Goal: Task Accomplishment & Management: Manage account settings

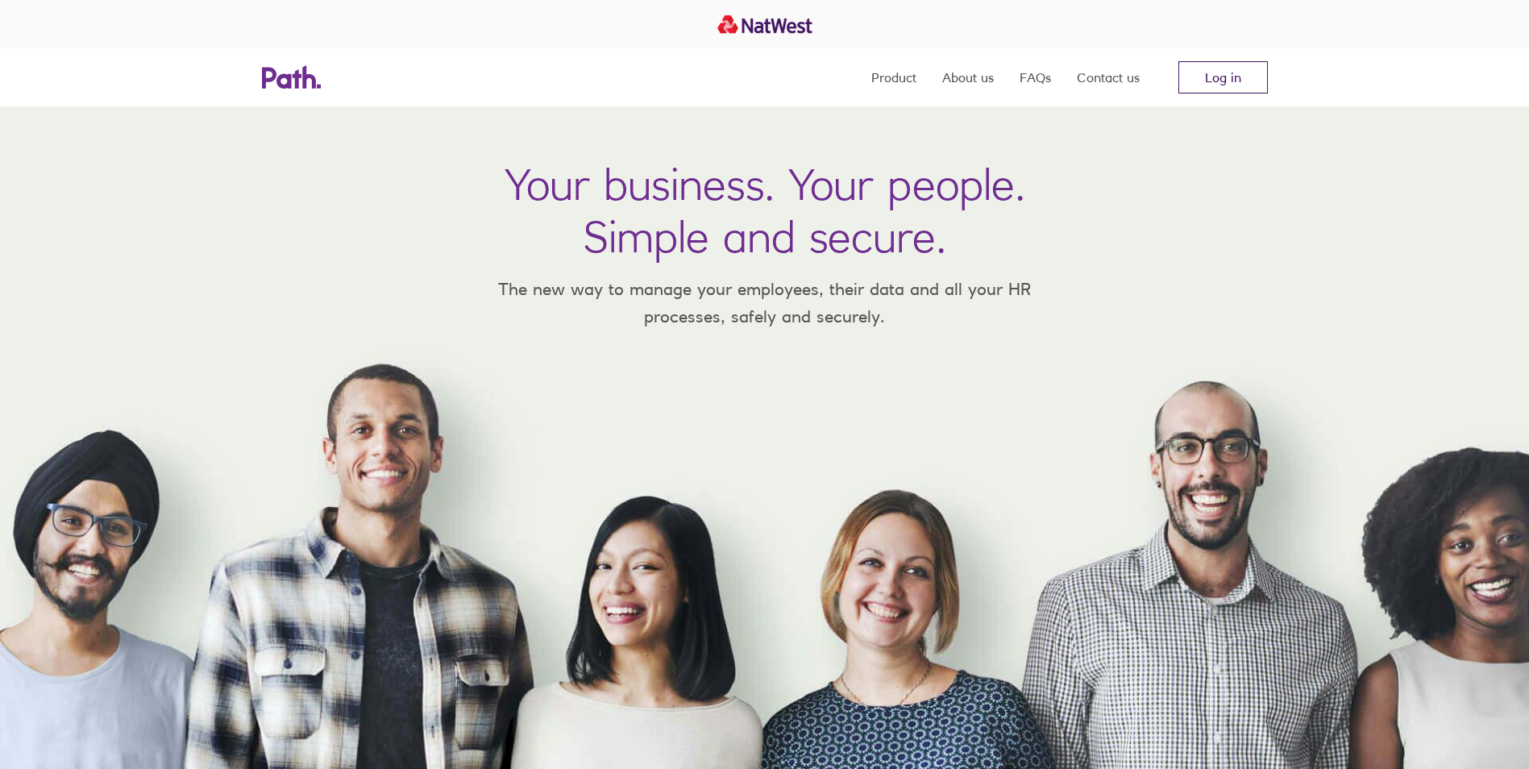
click at [1231, 68] on link "Log in" at bounding box center [1222, 77] width 89 height 32
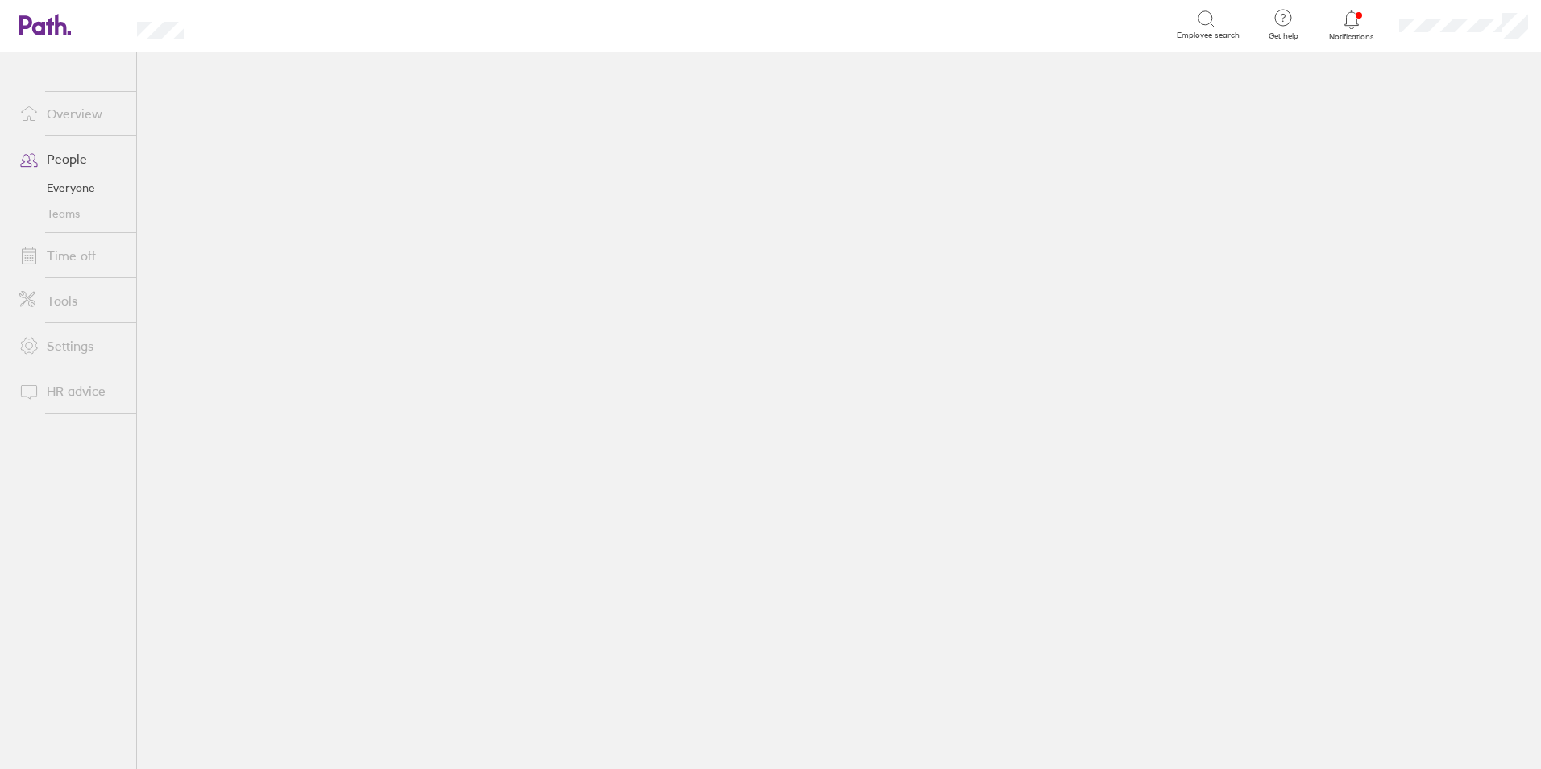
click at [60, 152] on link "People" at bounding box center [71, 159] width 130 height 32
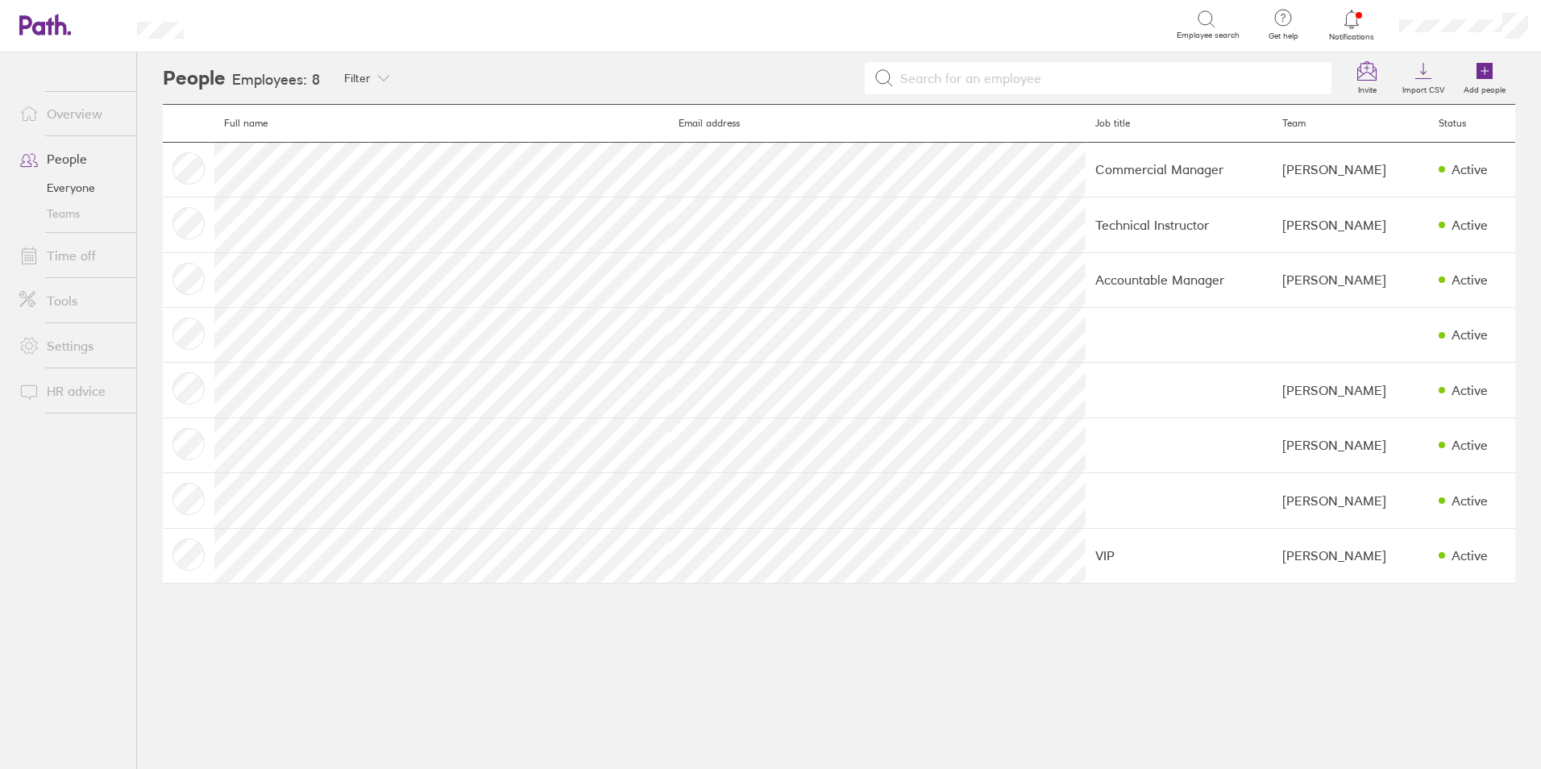
click at [72, 183] on link "Everyone" at bounding box center [71, 188] width 130 height 26
click at [70, 263] on link "Time off" at bounding box center [71, 255] width 130 height 32
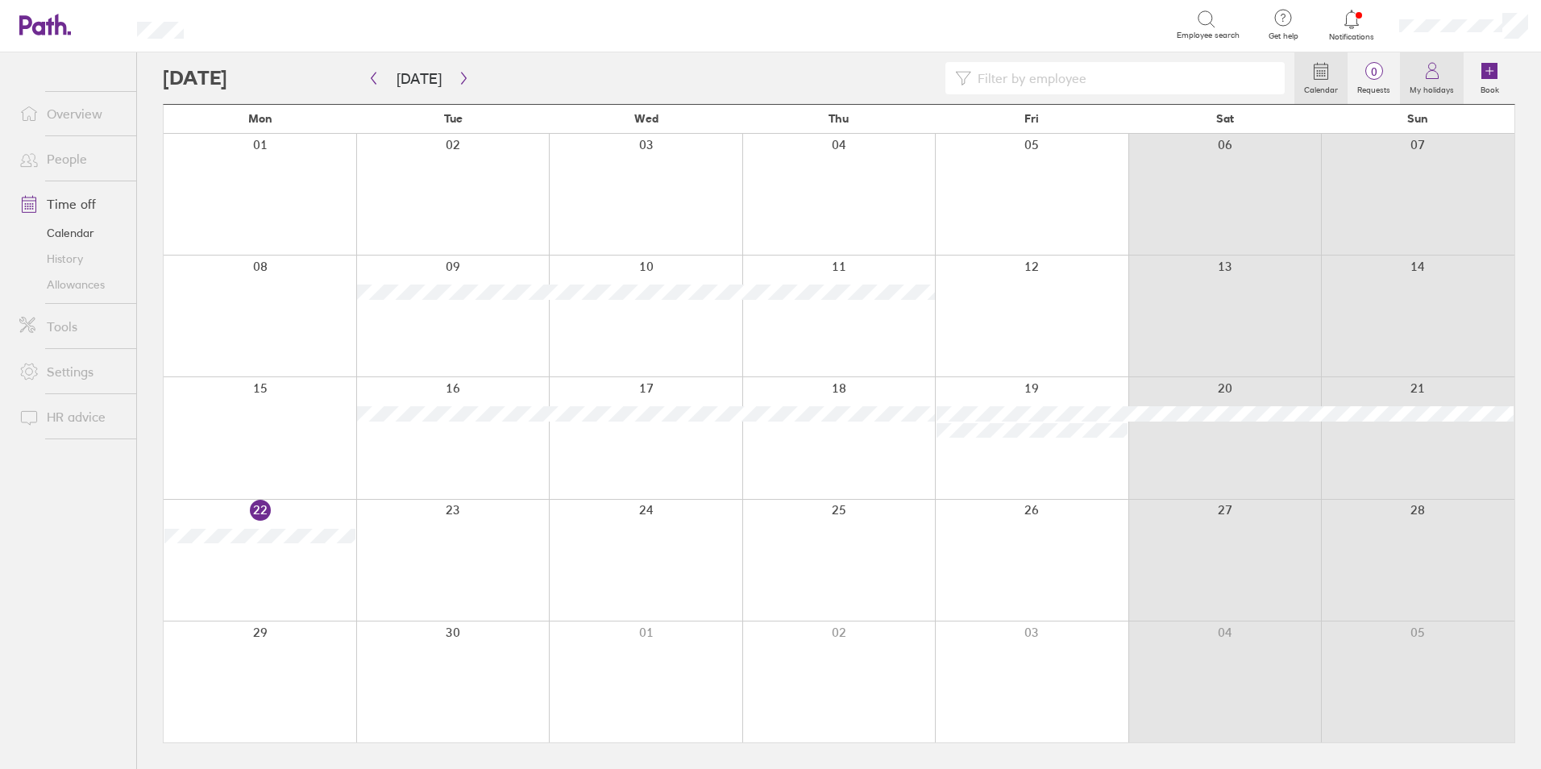
click at [1418, 77] on link "My holidays" at bounding box center [1432, 78] width 64 height 52
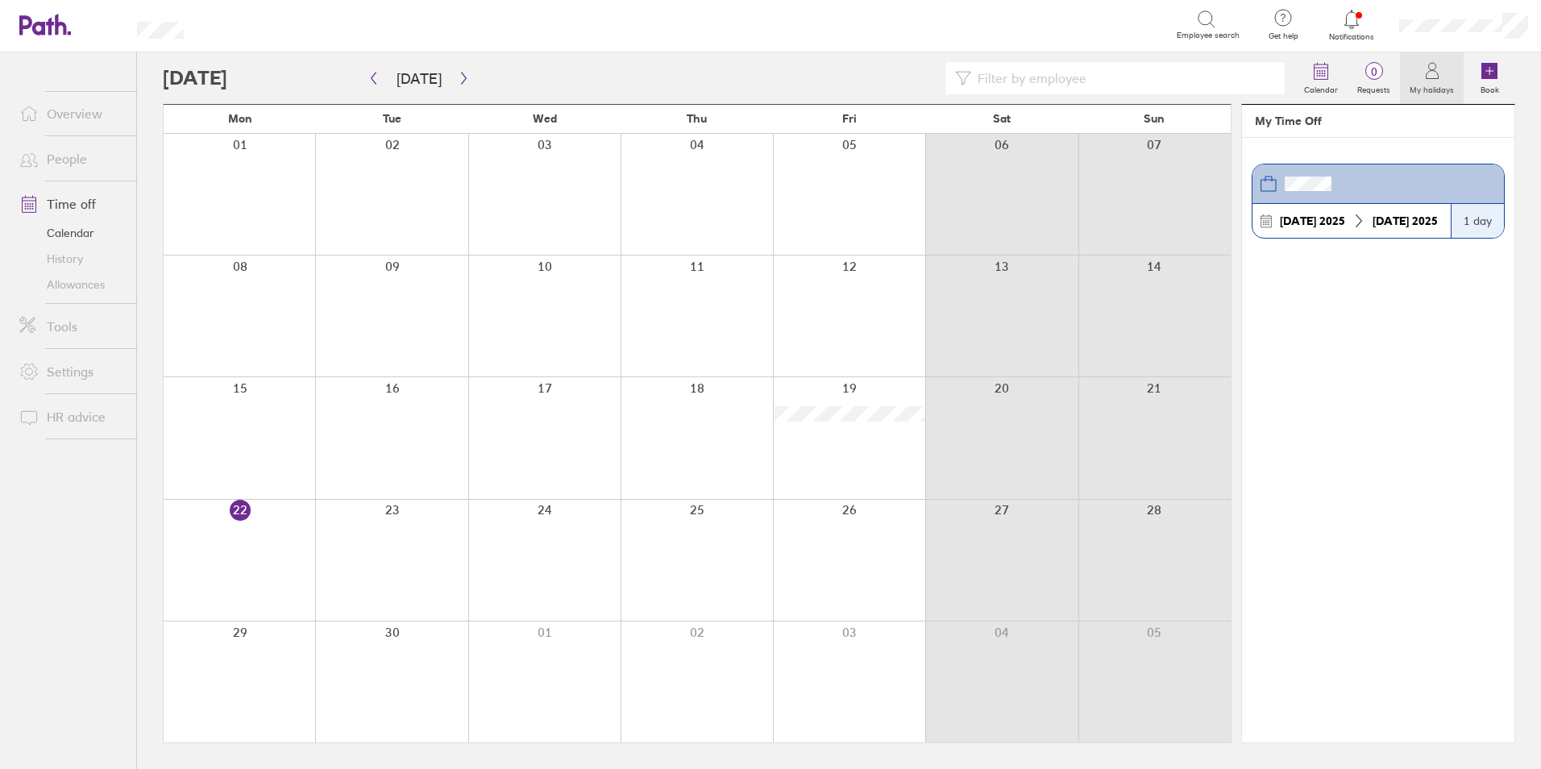
click at [71, 207] on link "Time off" at bounding box center [71, 204] width 130 height 32
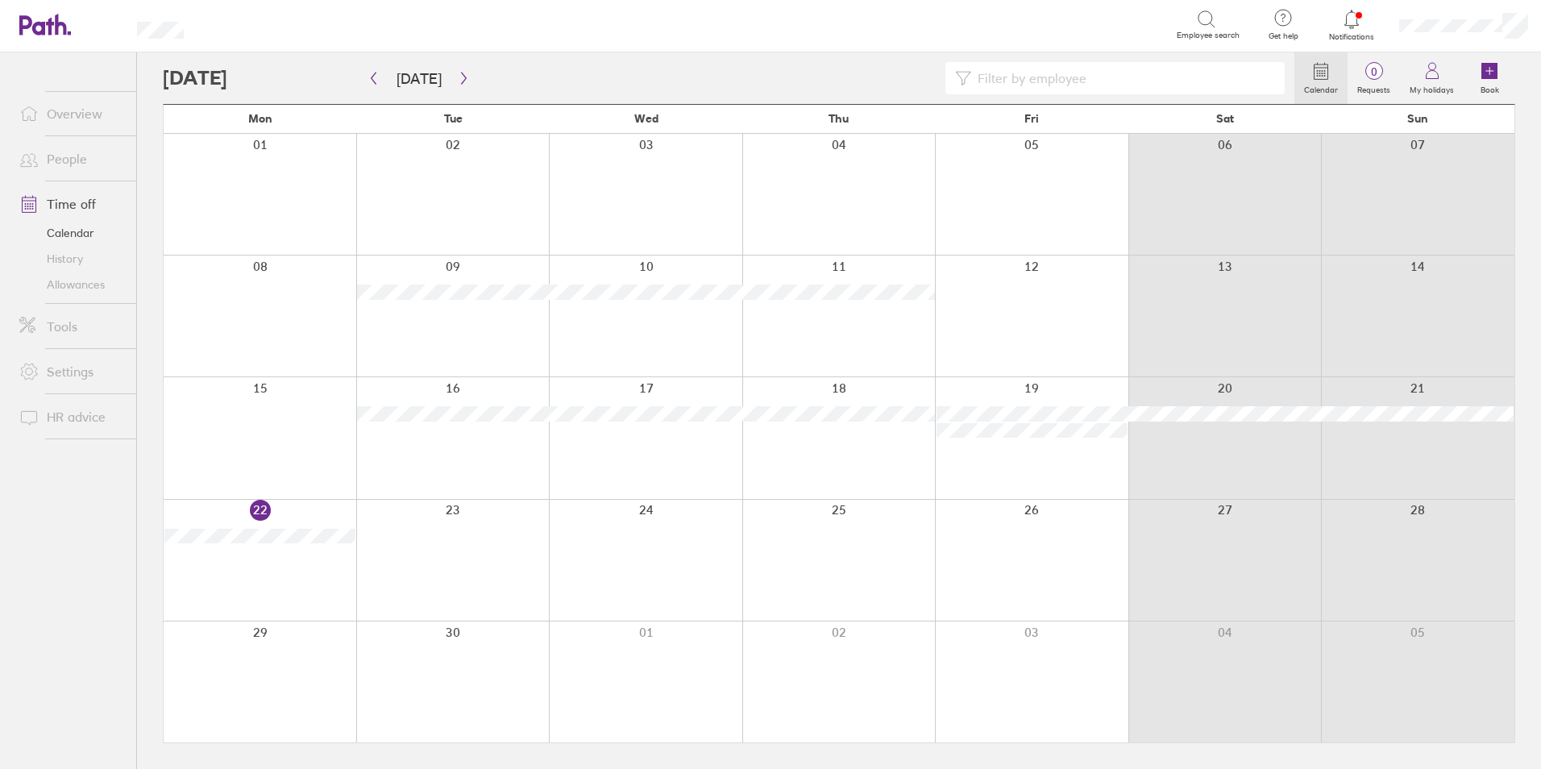
click at [59, 163] on link "People" at bounding box center [71, 159] width 130 height 32
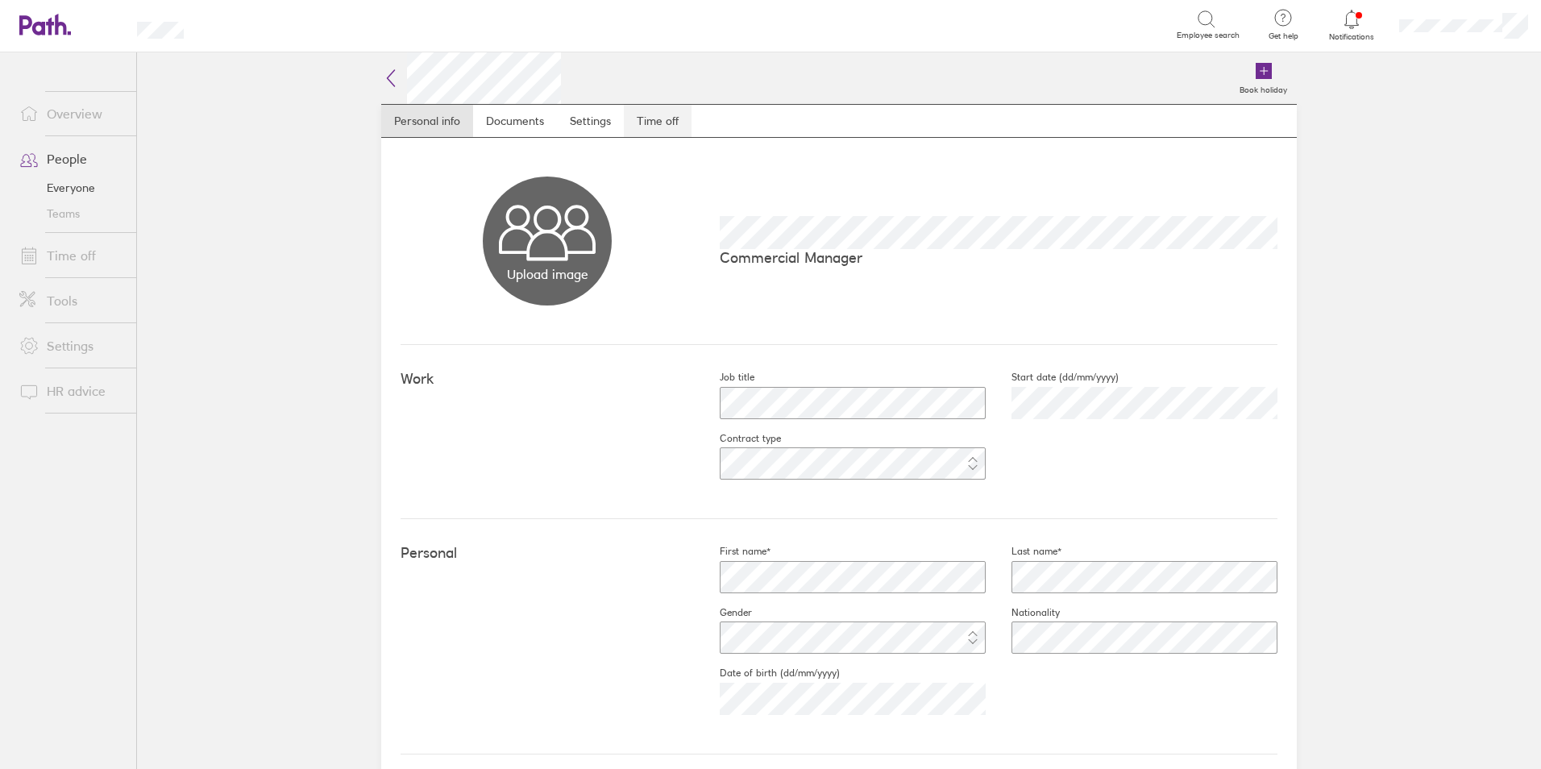
click at [648, 114] on link "Time off" at bounding box center [658, 121] width 68 height 32
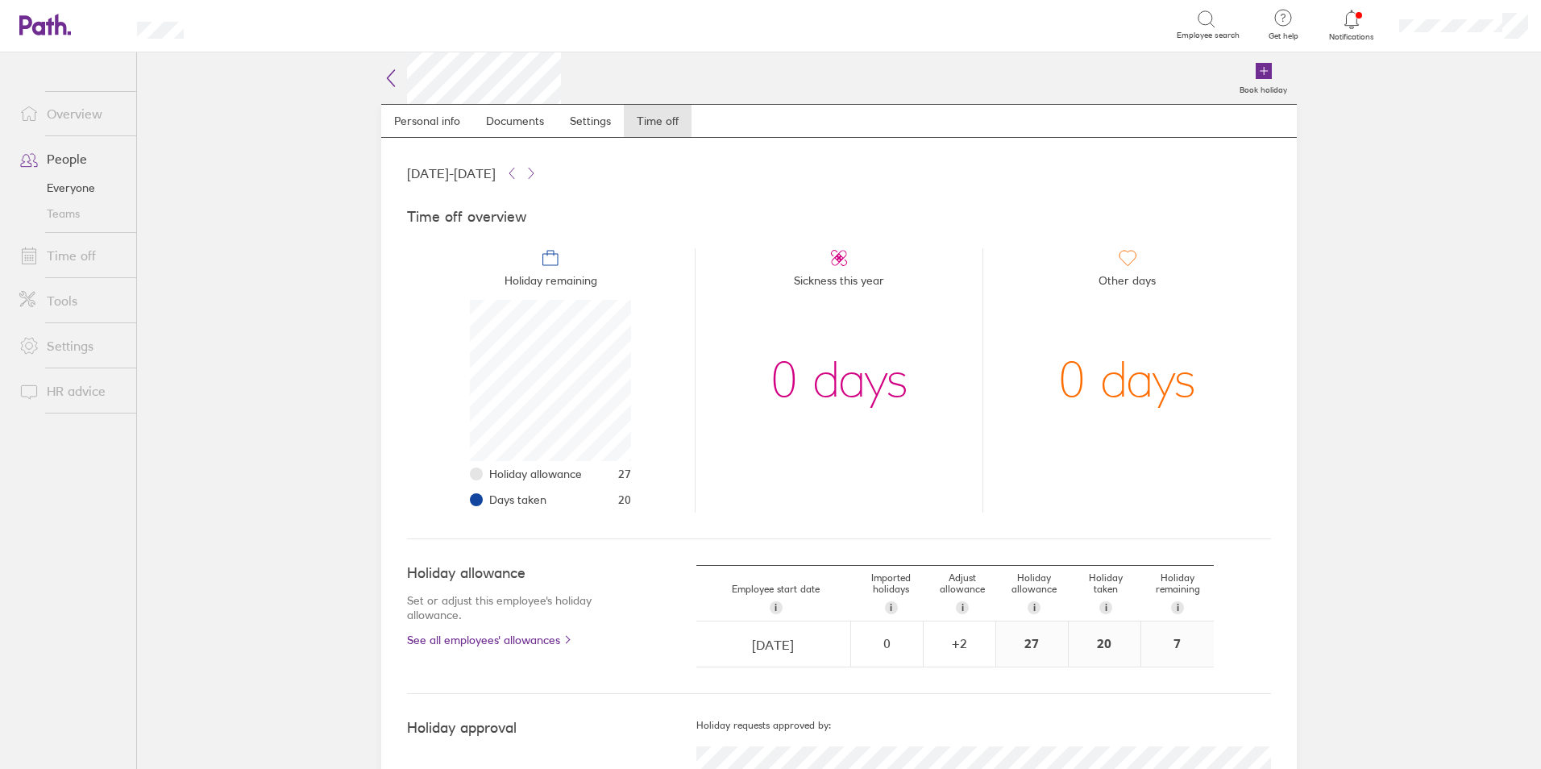
click at [74, 252] on link "Time off" at bounding box center [71, 255] width 130 height 32
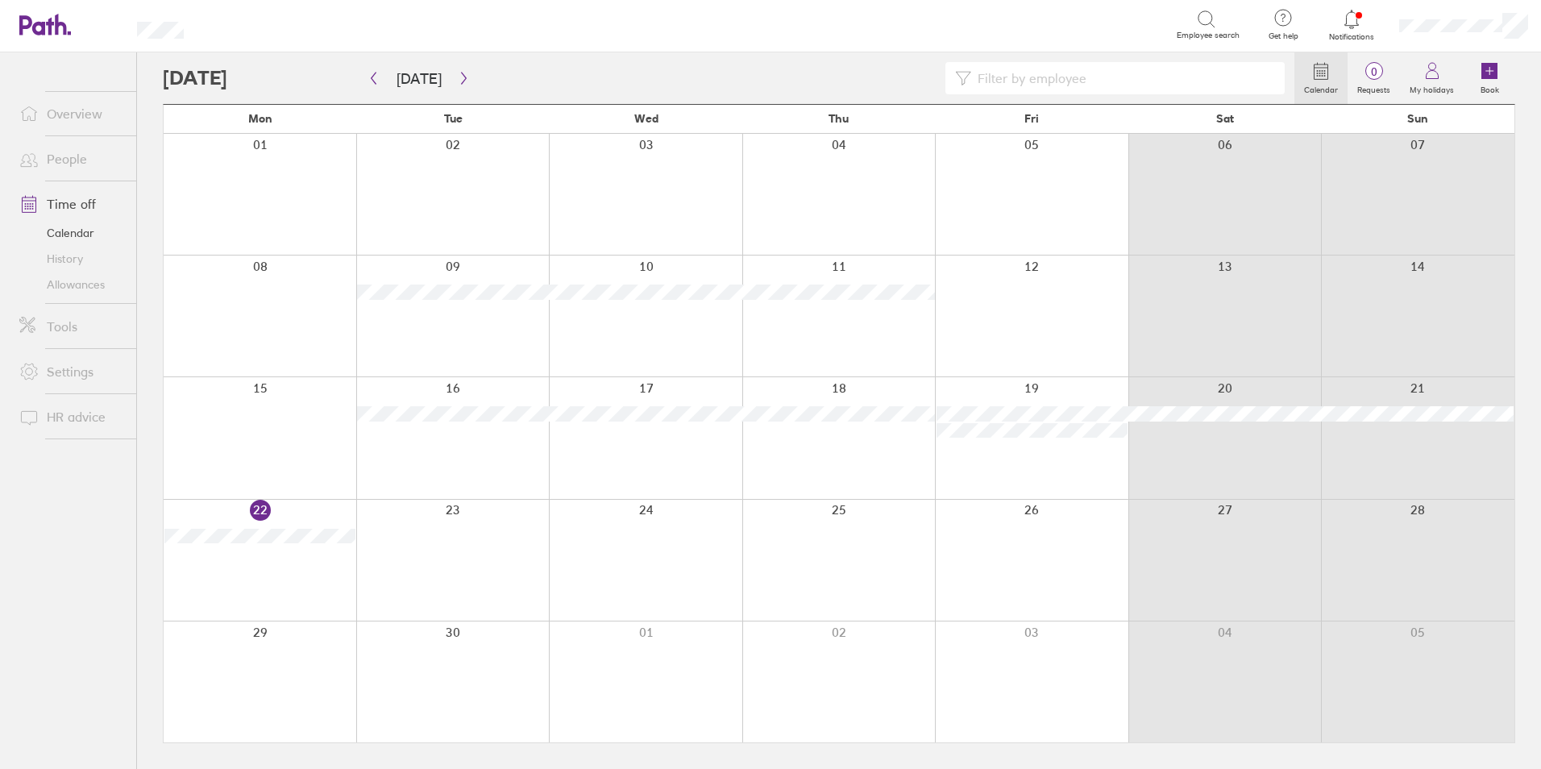
click at [62, 163] on link "People" at bounding box center [71, 159] width 130 height 32
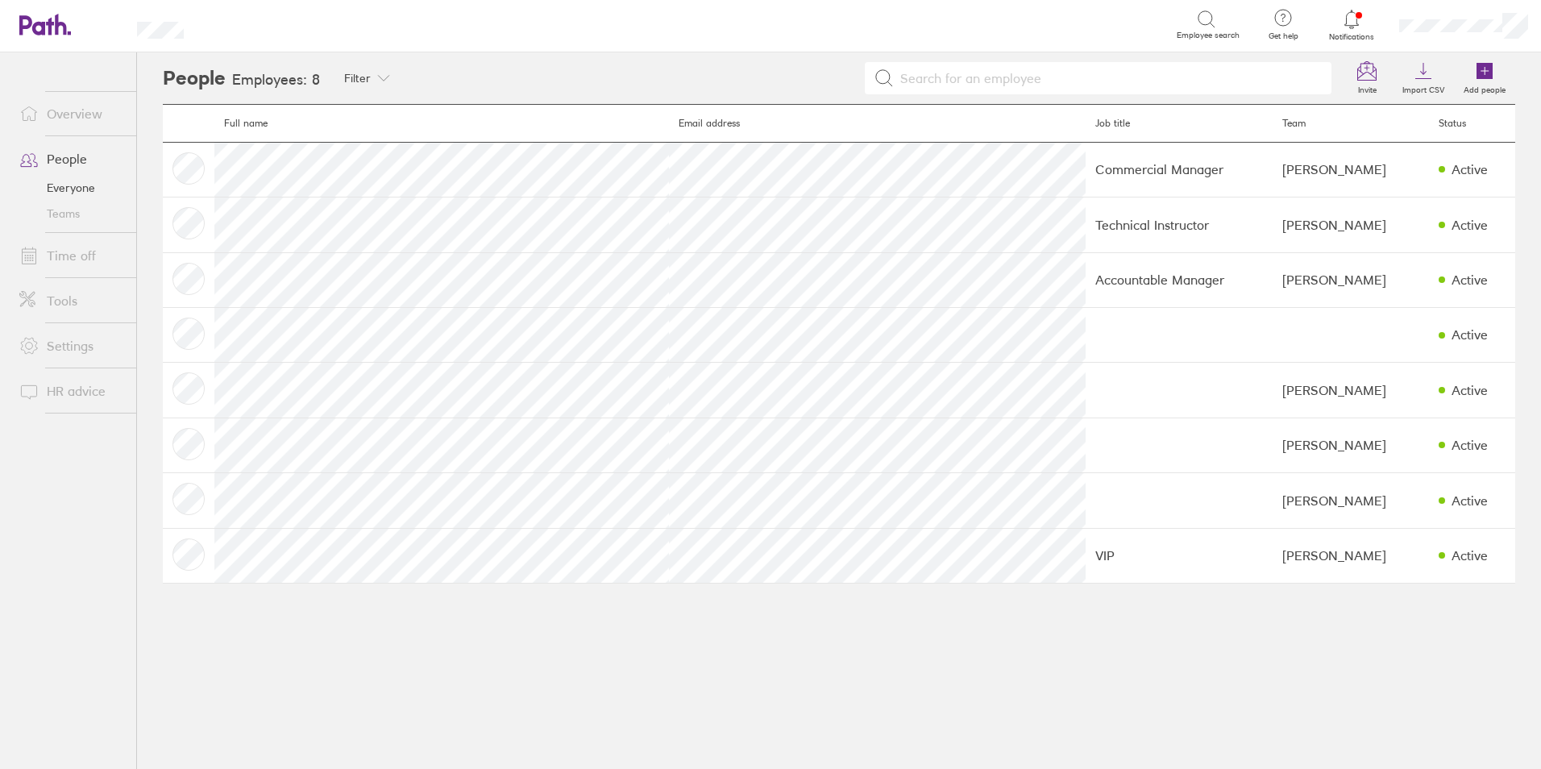
click at [77, 110] on link "Overview" at bounding box center [71, 114] width 130 height 32
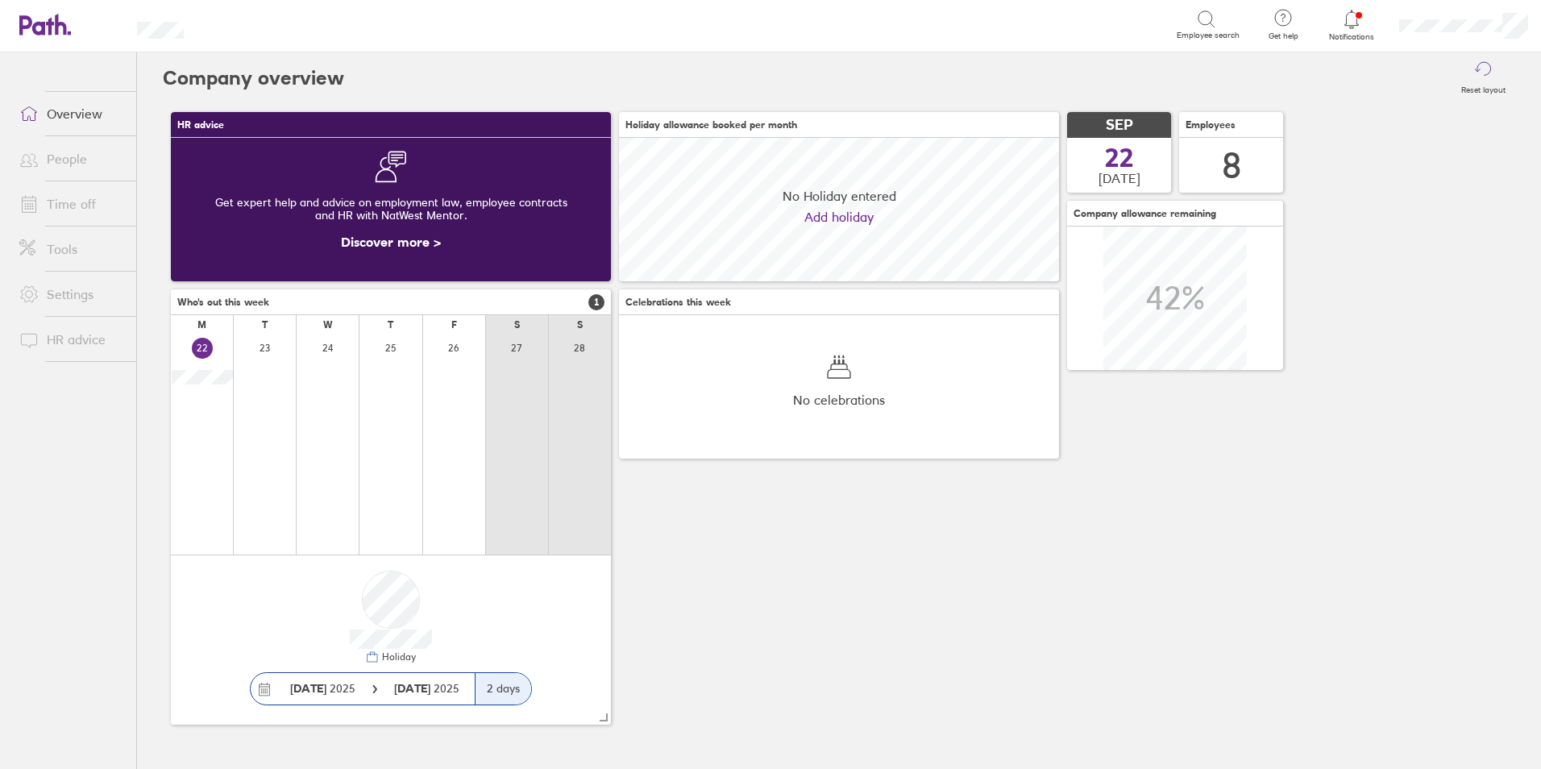
scroll to position [143, 440]
click at [68, 164] on link "People" at bounding box center [71, 159] width 130 height 32
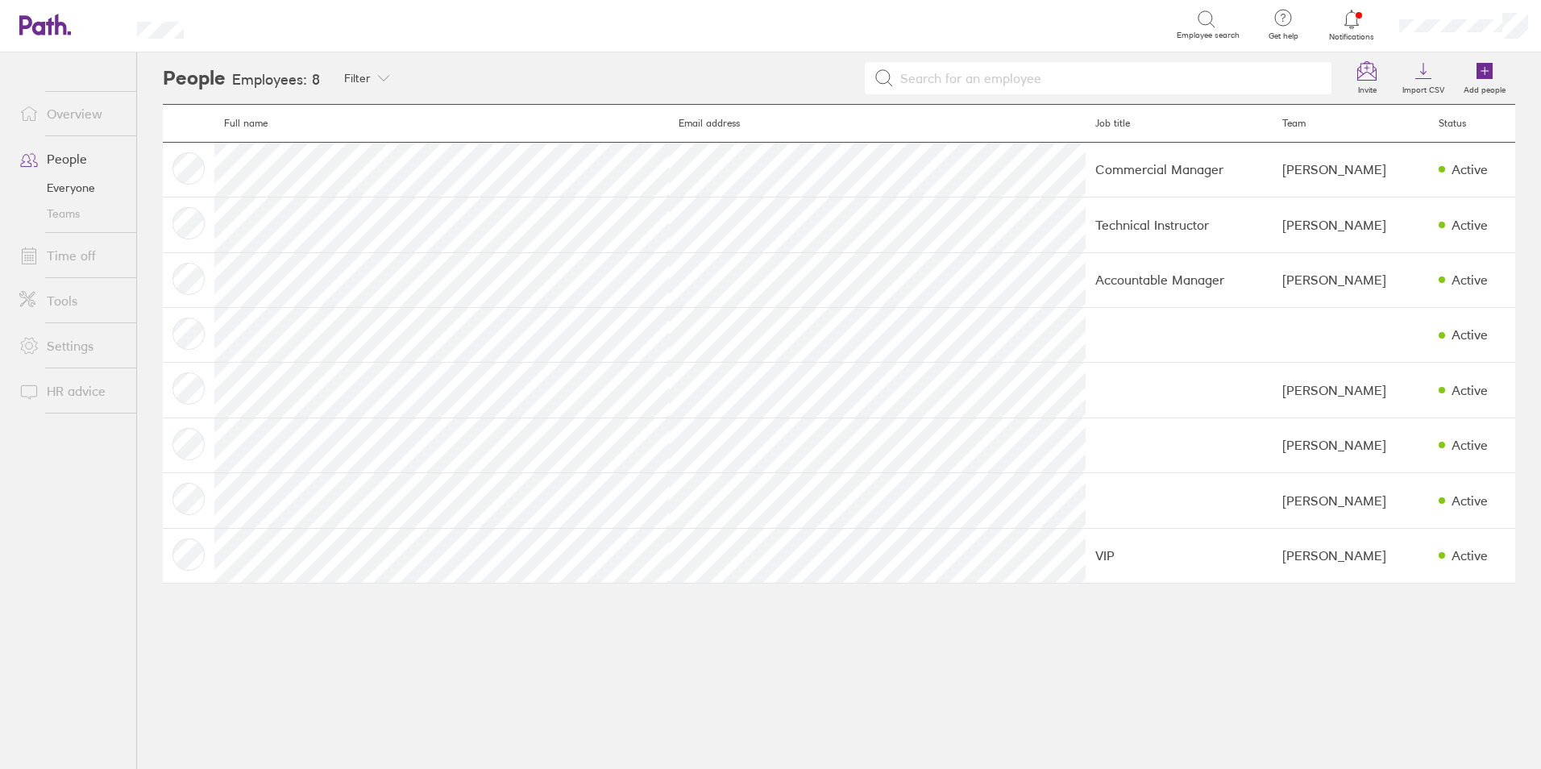
click at [76, 106] on link "Overview" at bounding box center [71, 114] width 130 height 32
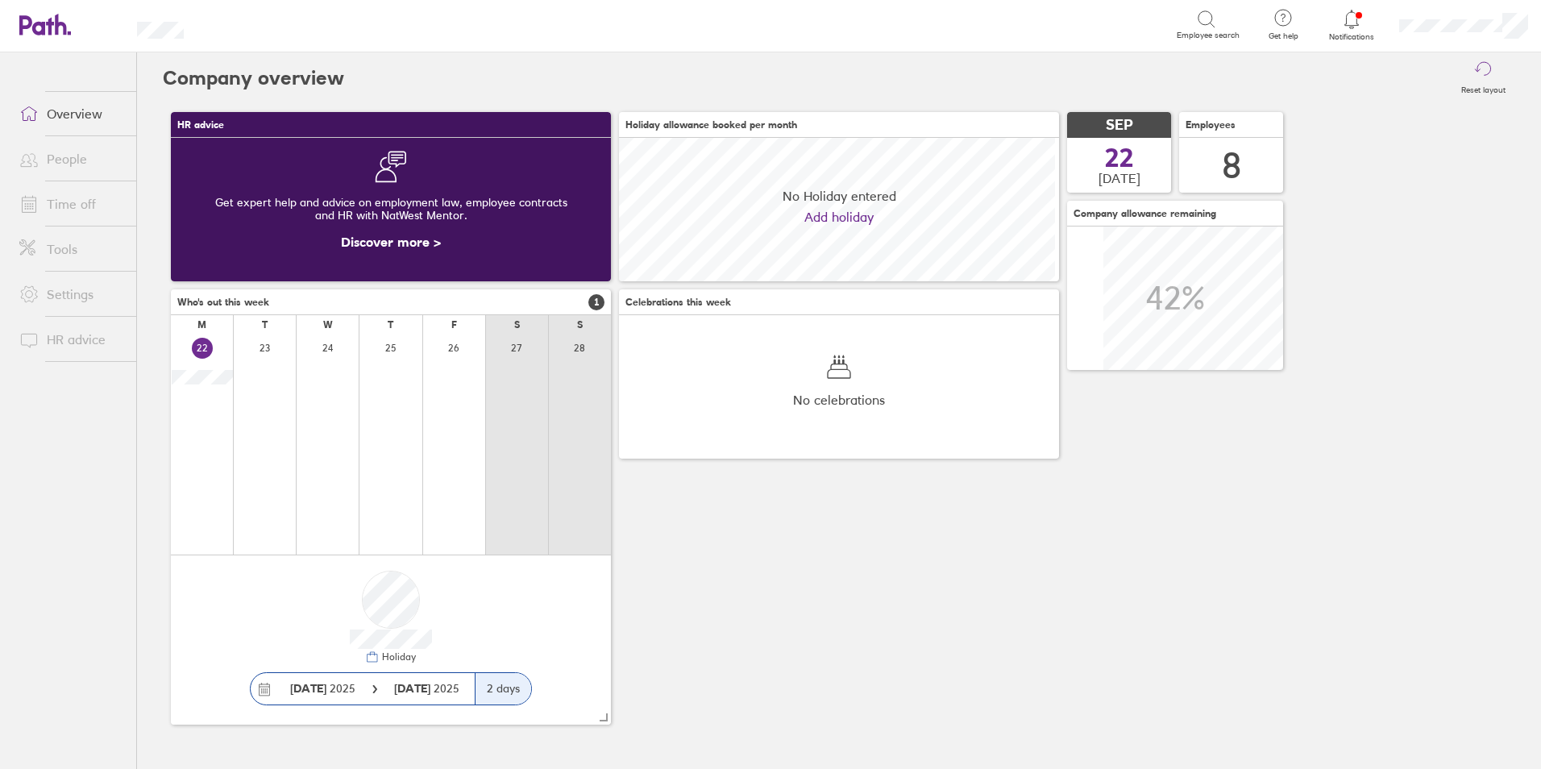
scroll to position [143, 440]
click at [67, 294] on link "Settings" at bounding box center [71, 294] width 130 height 32
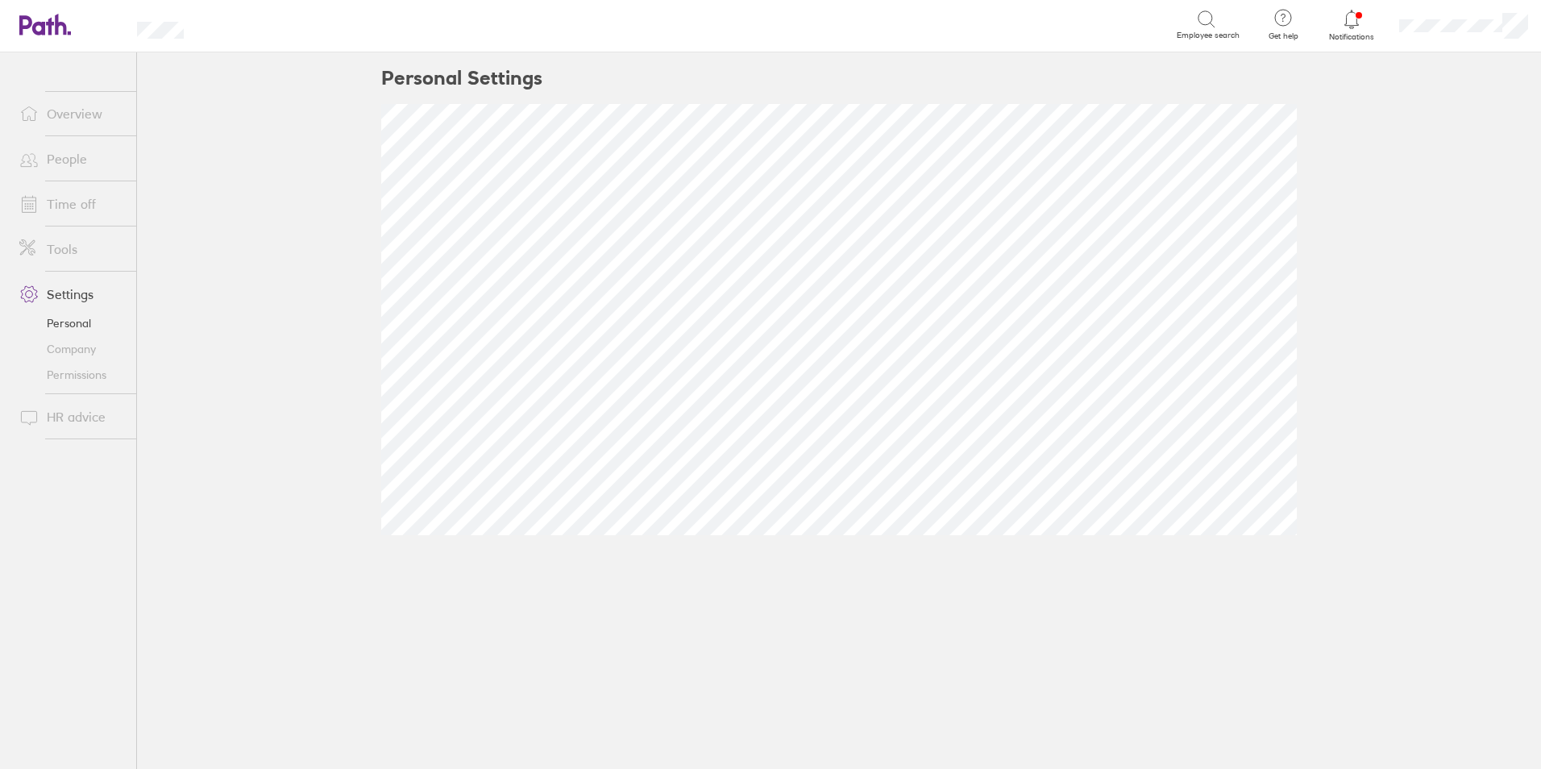
click at [69, 255] on link "Tools" at bounding box center [71, 249] width 130 height 32
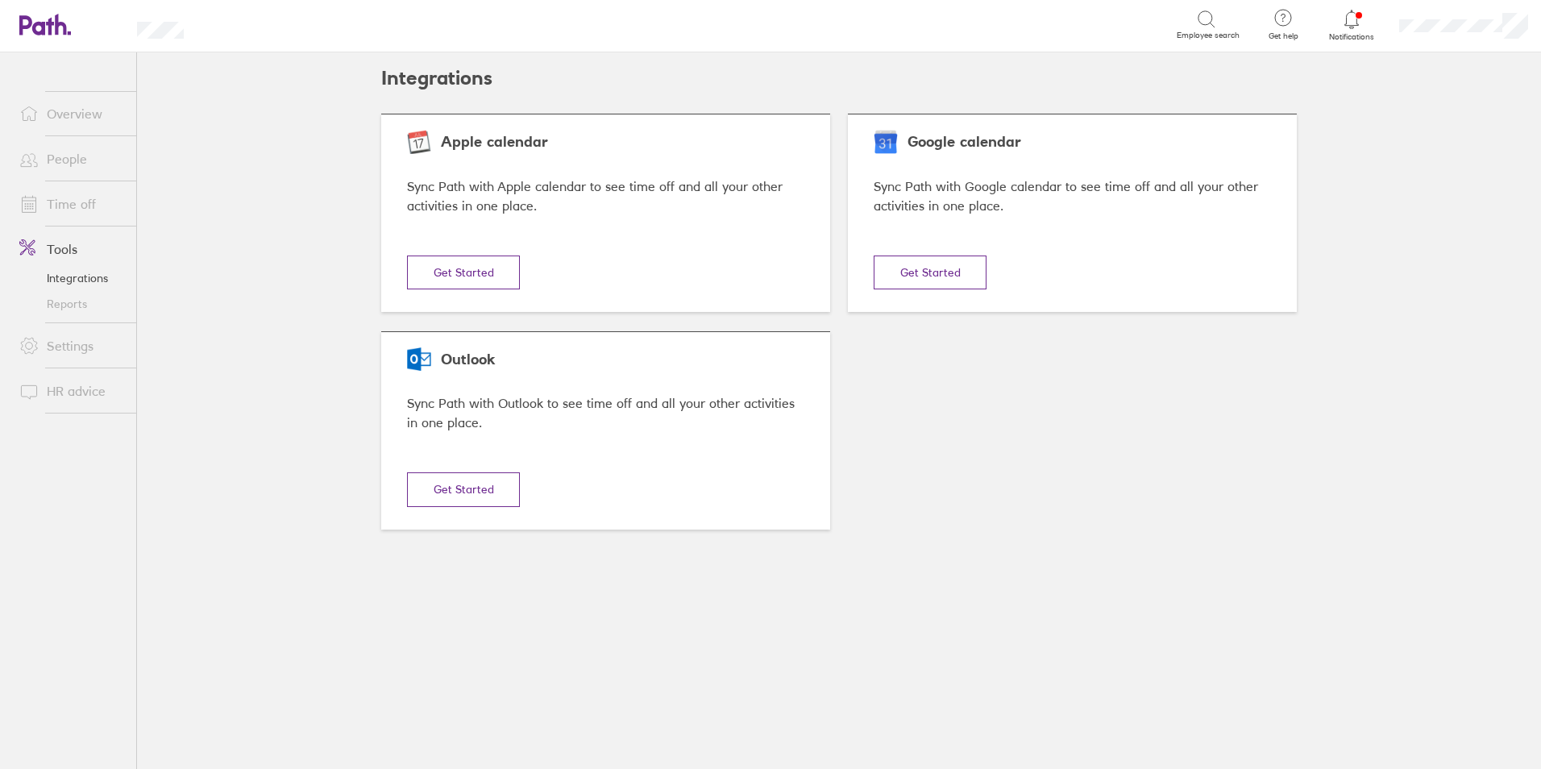
click at [67, 201] on link "Time off" at bounding box center [71, 204] width 130 height 32
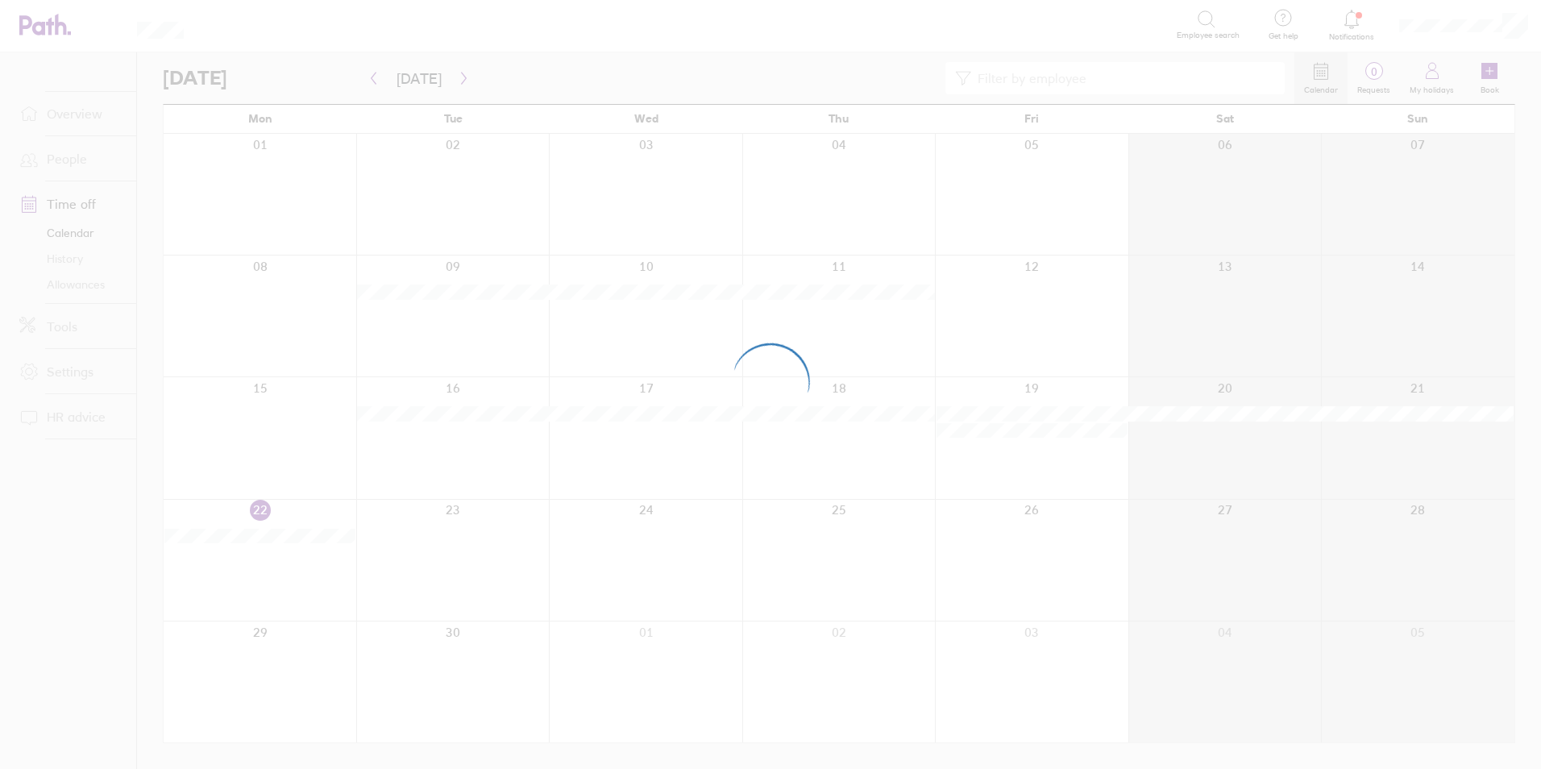
click at [76, 232] on div at bounding box center [770, 384] width 1541 height 769
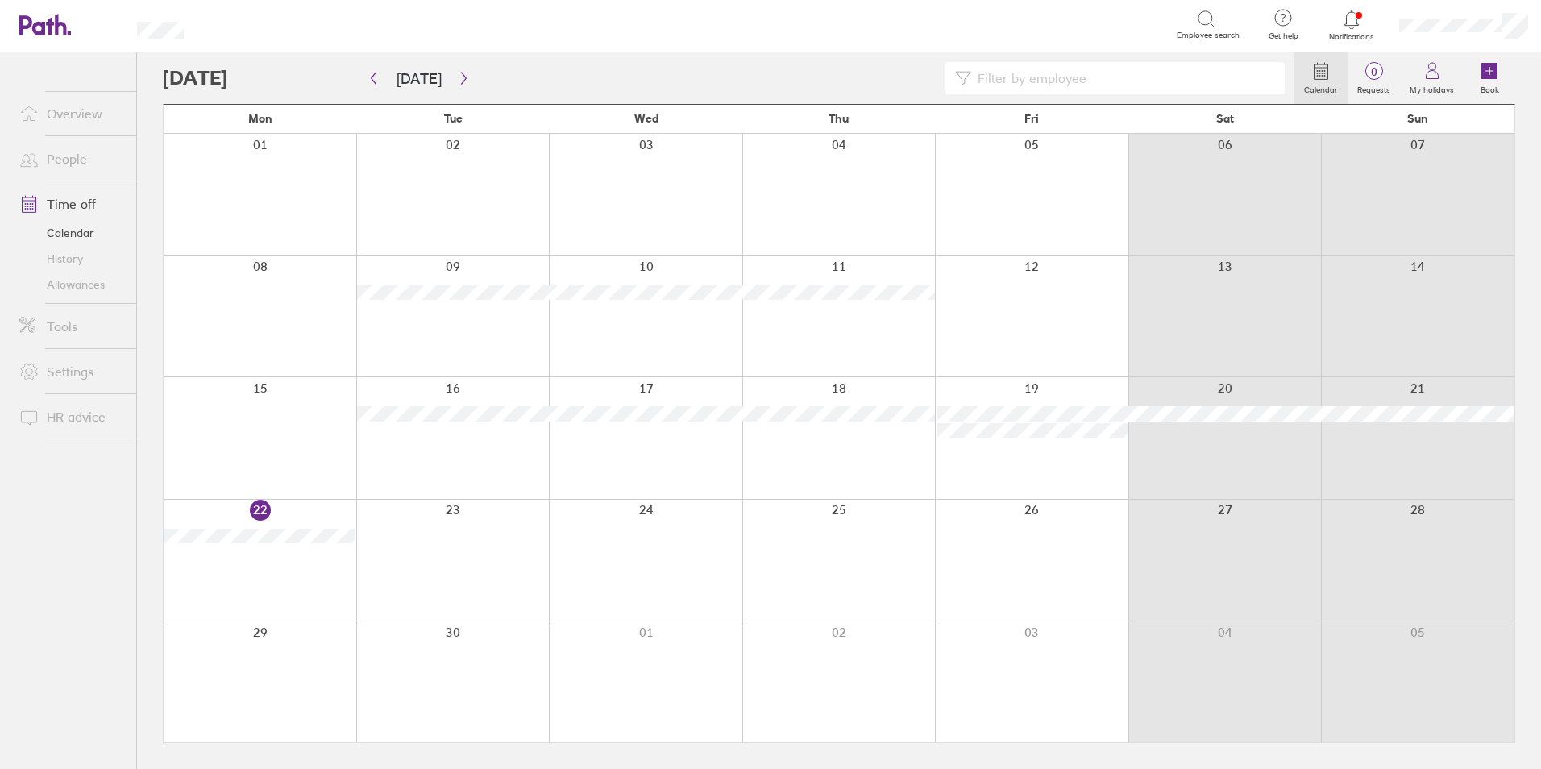
click at [70, 156] on link "People" at bounding box center [71, 159] width 130 height 32
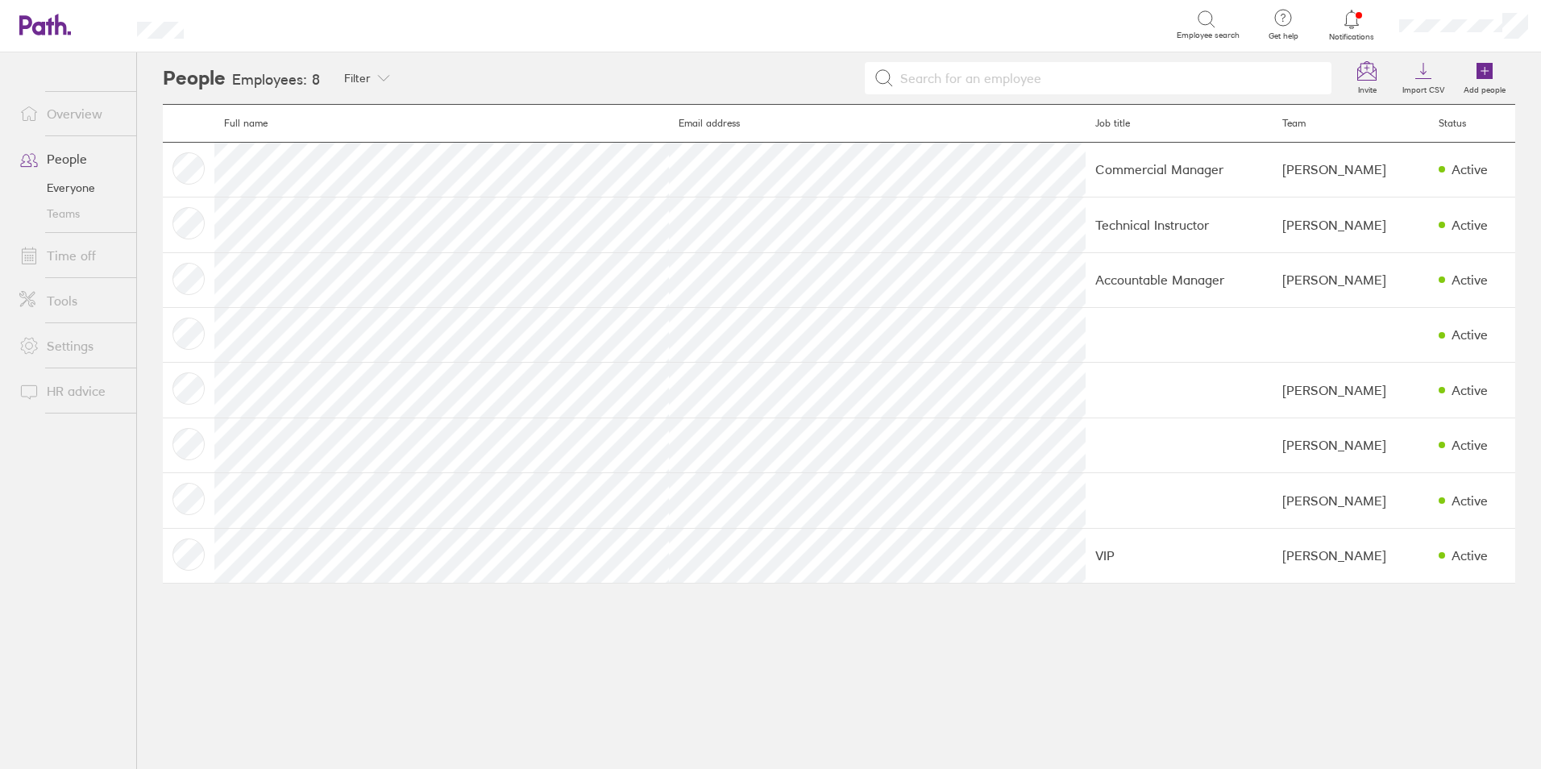
click at [66, 181] on link "Everyone" at bounding box center [71, 188] width 130 height 26
click at [72, 186] on link "Everyone" at bounding box center [71, 188] width 130 height 26
click at [58, 218] on link "Teams" at bounding box center [71, 214] width 130 height 26
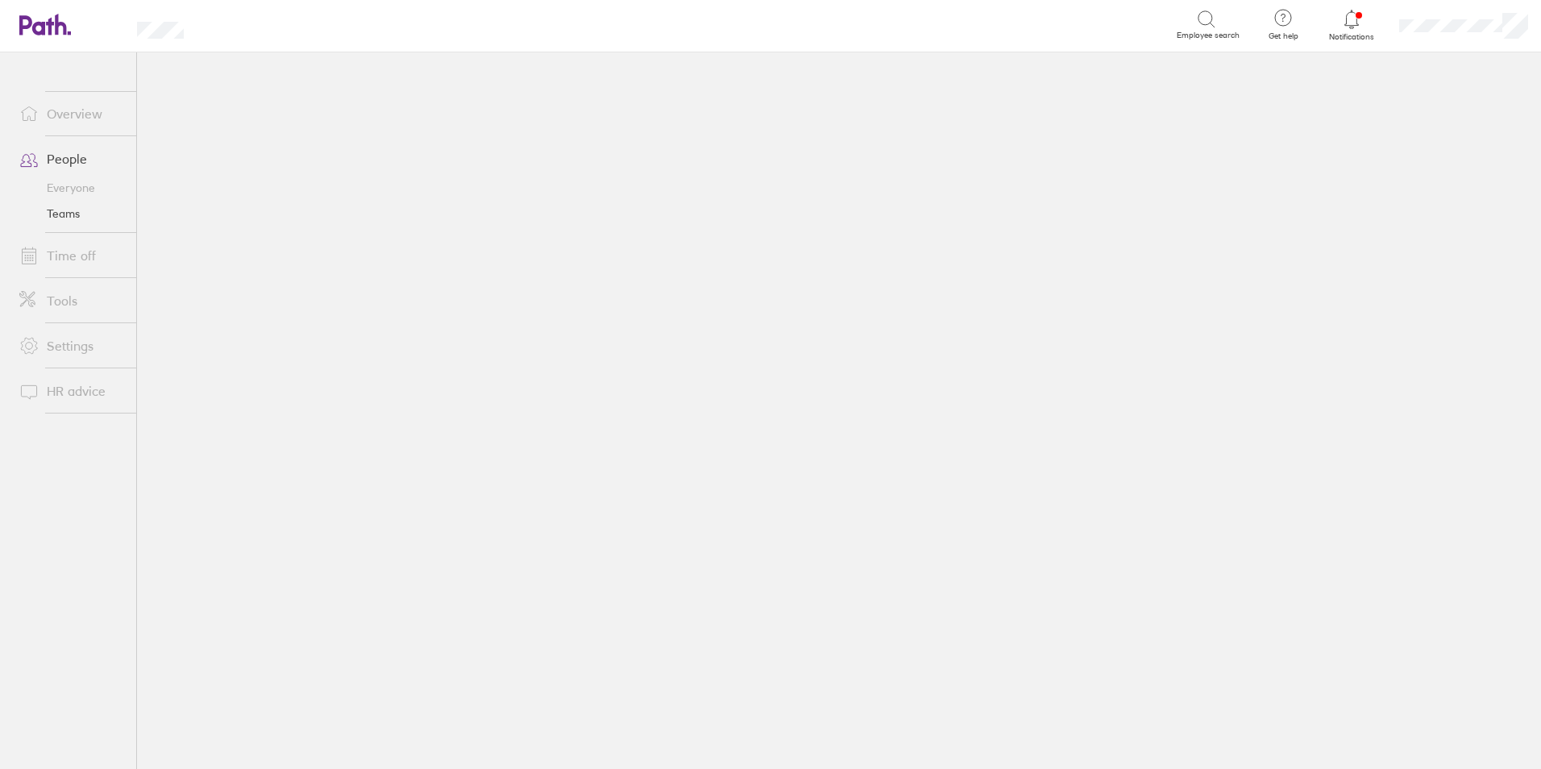
click at [64, 259] on link "Time off" at bounding box center [71, 255] width 130 height 32
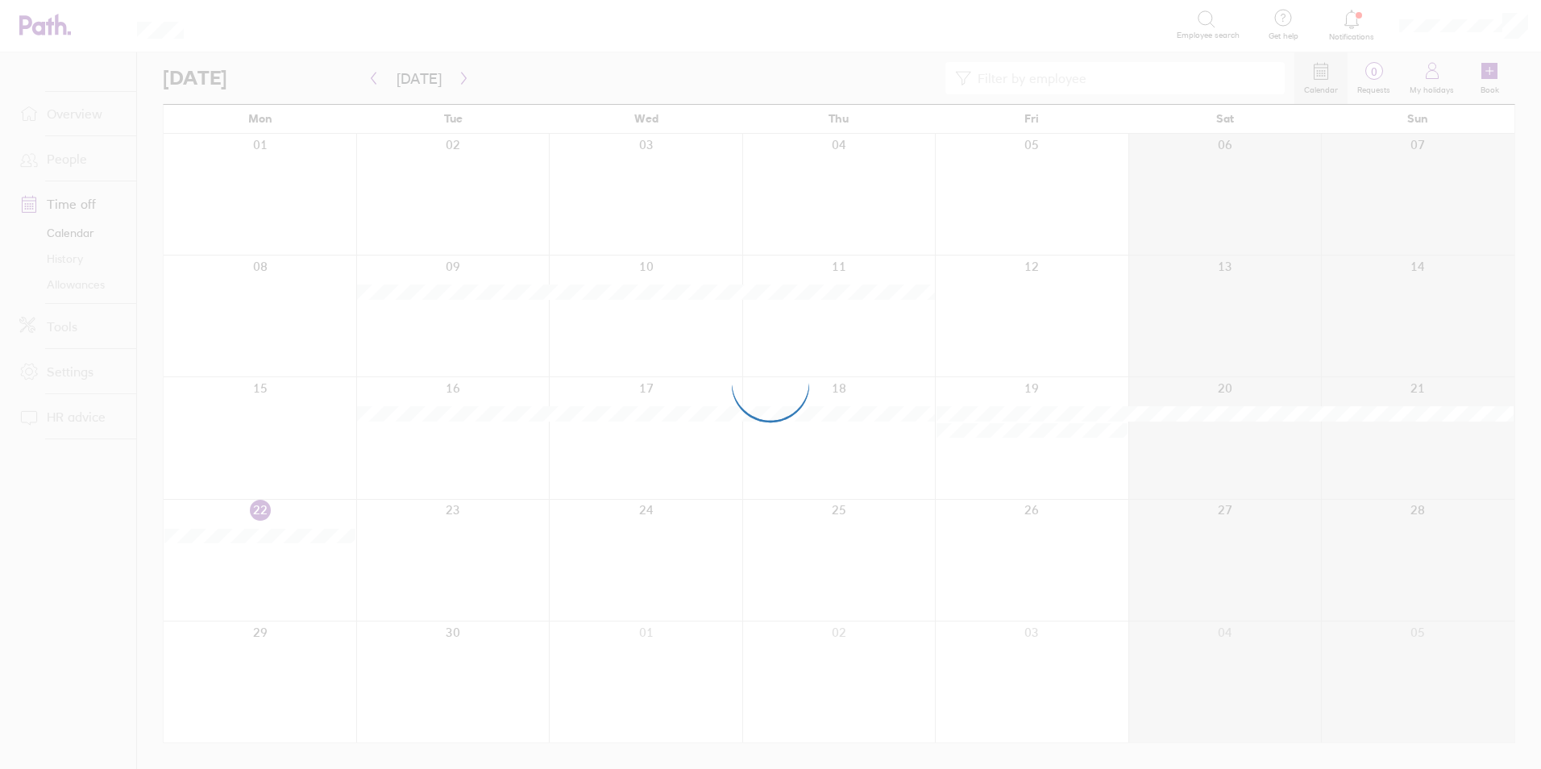
click at [61, 191] on div at bounding box center [770, 384] width 1541 height 769
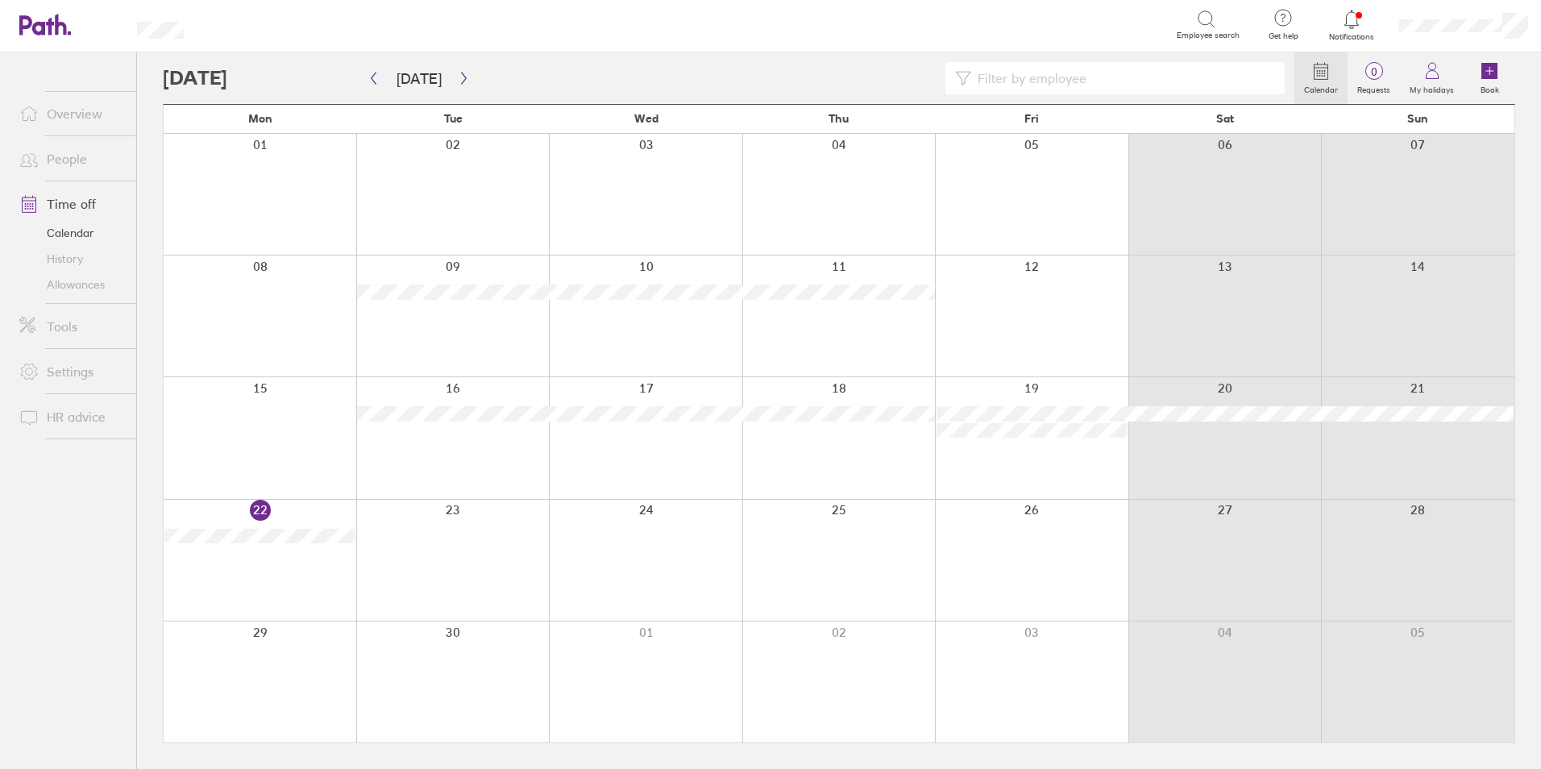
click at [60, 412] on link "HR advice" at bounding box center [71, 417] width 130 height 32
click at [74, 160] on link "People" at bounding box center [71, 159] width 130 height 32
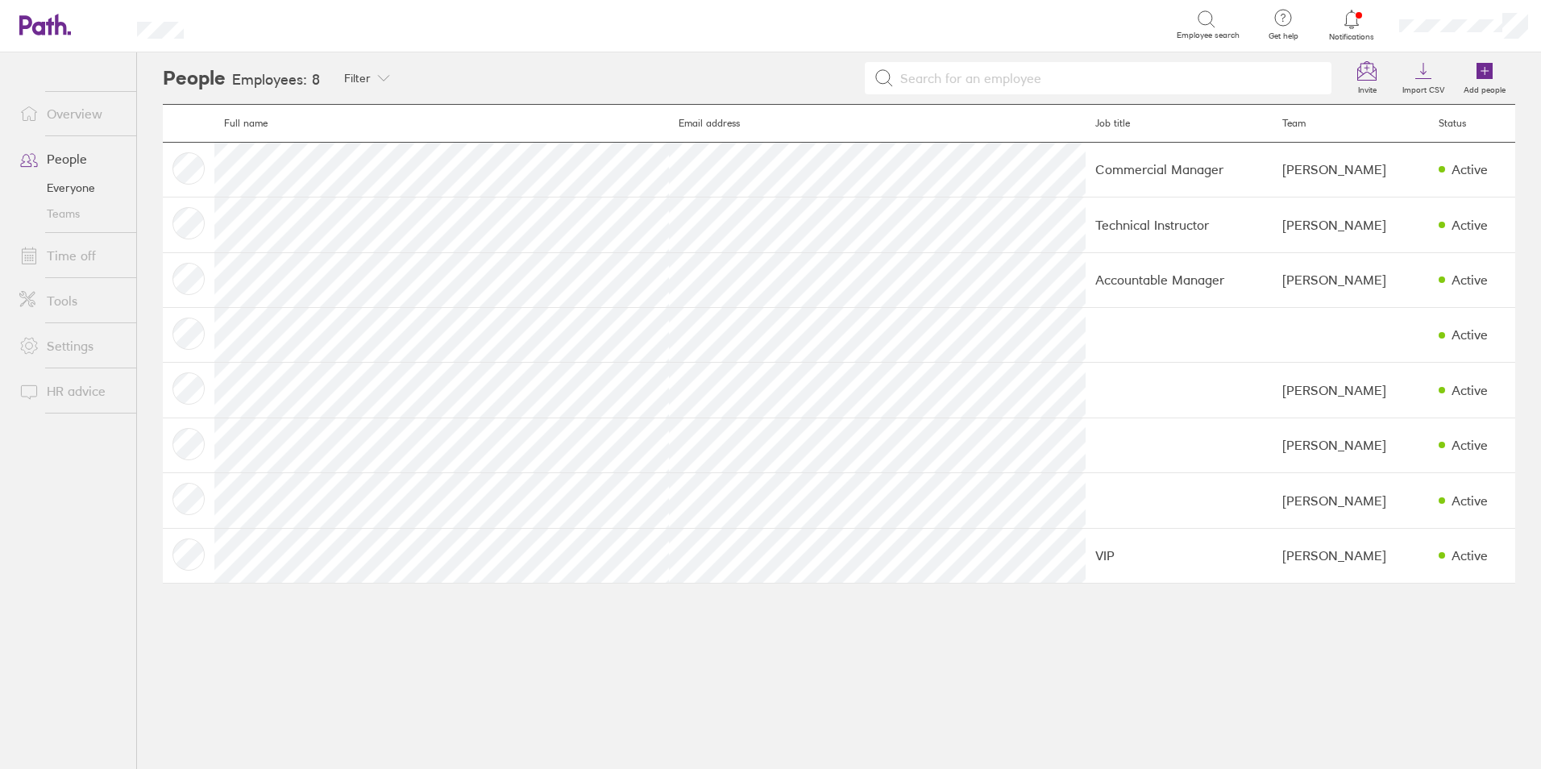
click at [76, 190] on link "Everyone" at bounding box center [71, 188] width 130 height 26
click at [76, 181] on link "Everyone" at bounding box center [71, 188] width 130 height 26
click at [68, 187] on link "Everyone" at bounding box center [71, 188] width 130 height 26
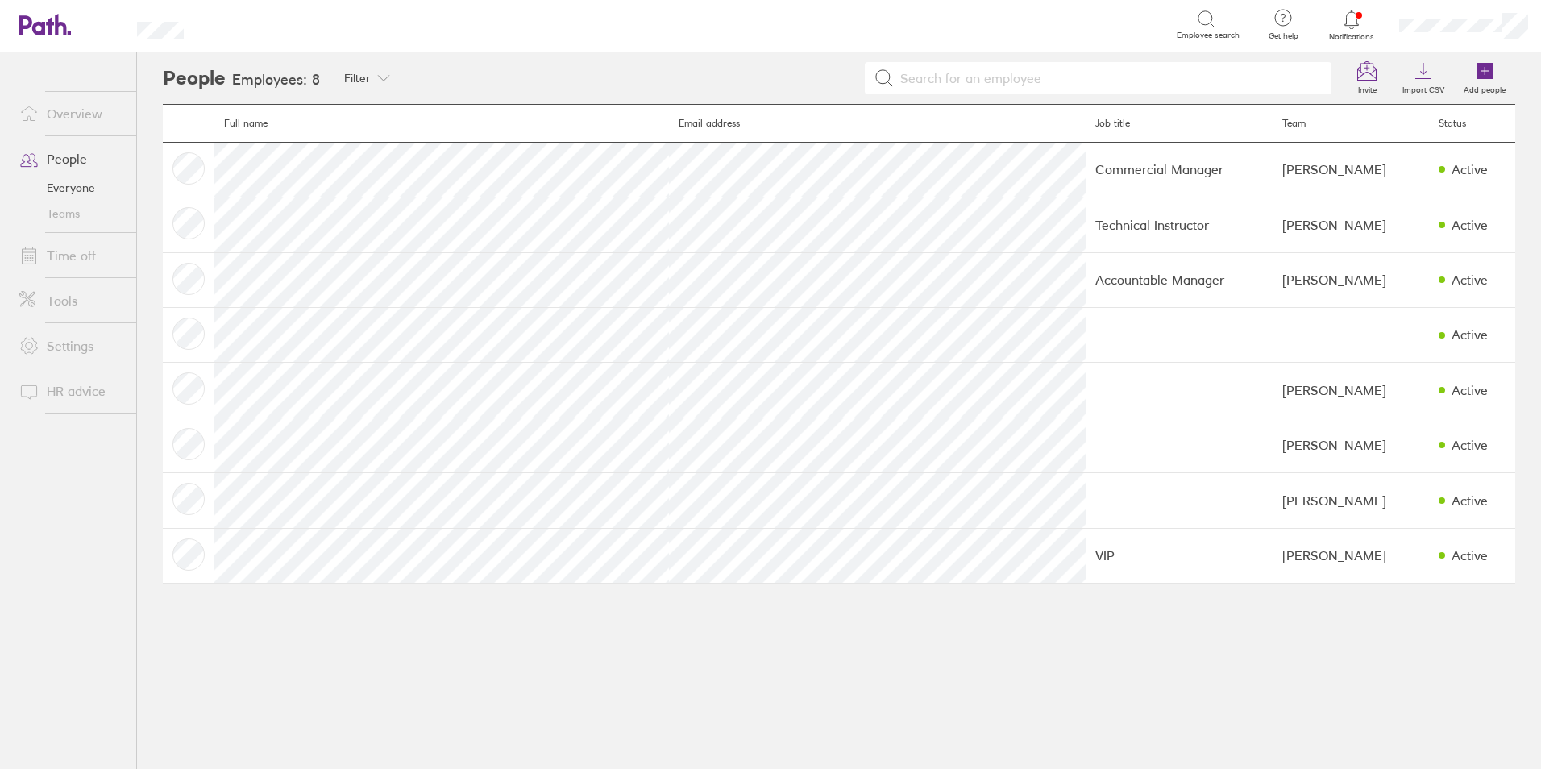
click at [68, 187] on link "Everyone" at bounding box center [71, 188] width 130 height 26
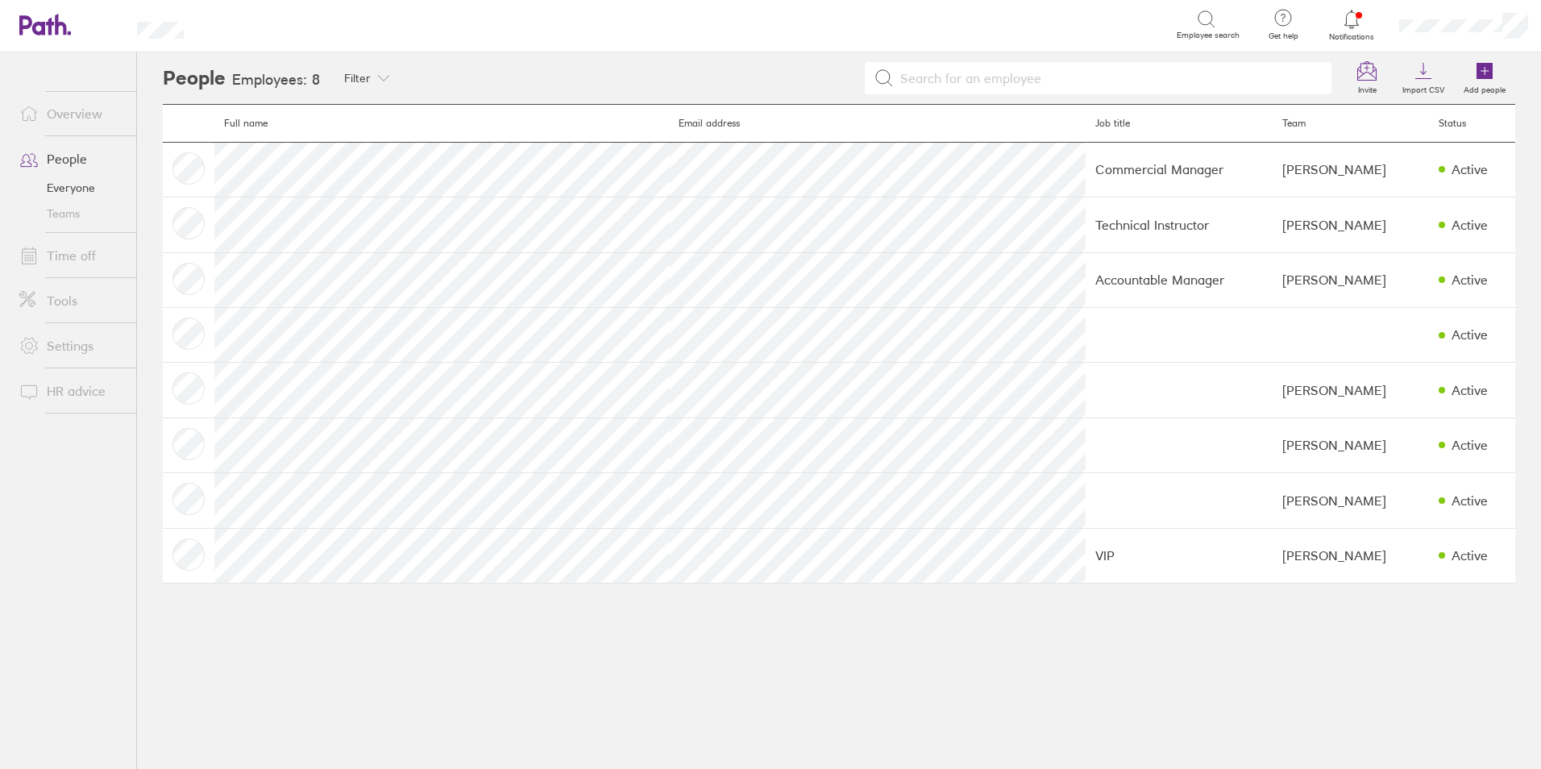
click at [73, 243] on link "Time off" at bounding box center [71, 255] width 130 height 32
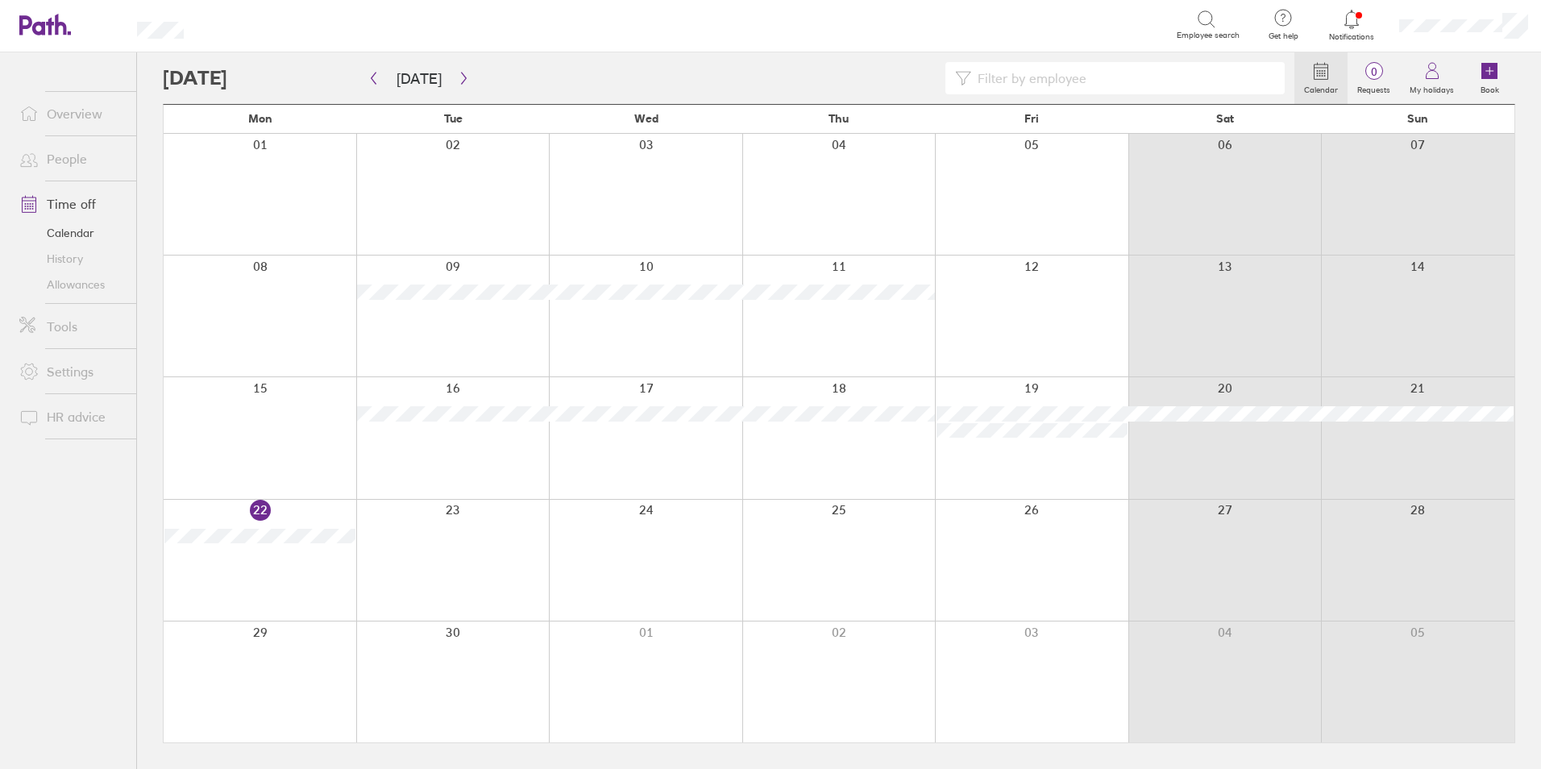
click at [73, 228] on link "Calendar" at bounding box center [71, 233] width 130 height 26
click at [64, 208] on link "Time off" at bounding box center [71, 204] width 130 height 32
click at [73, 207] on link "Time off" at bounding box center [71, 204] width 130 height 32
click at [82, 280] on link "Allowances" at bounding box center [71, 285] width 130 height 26
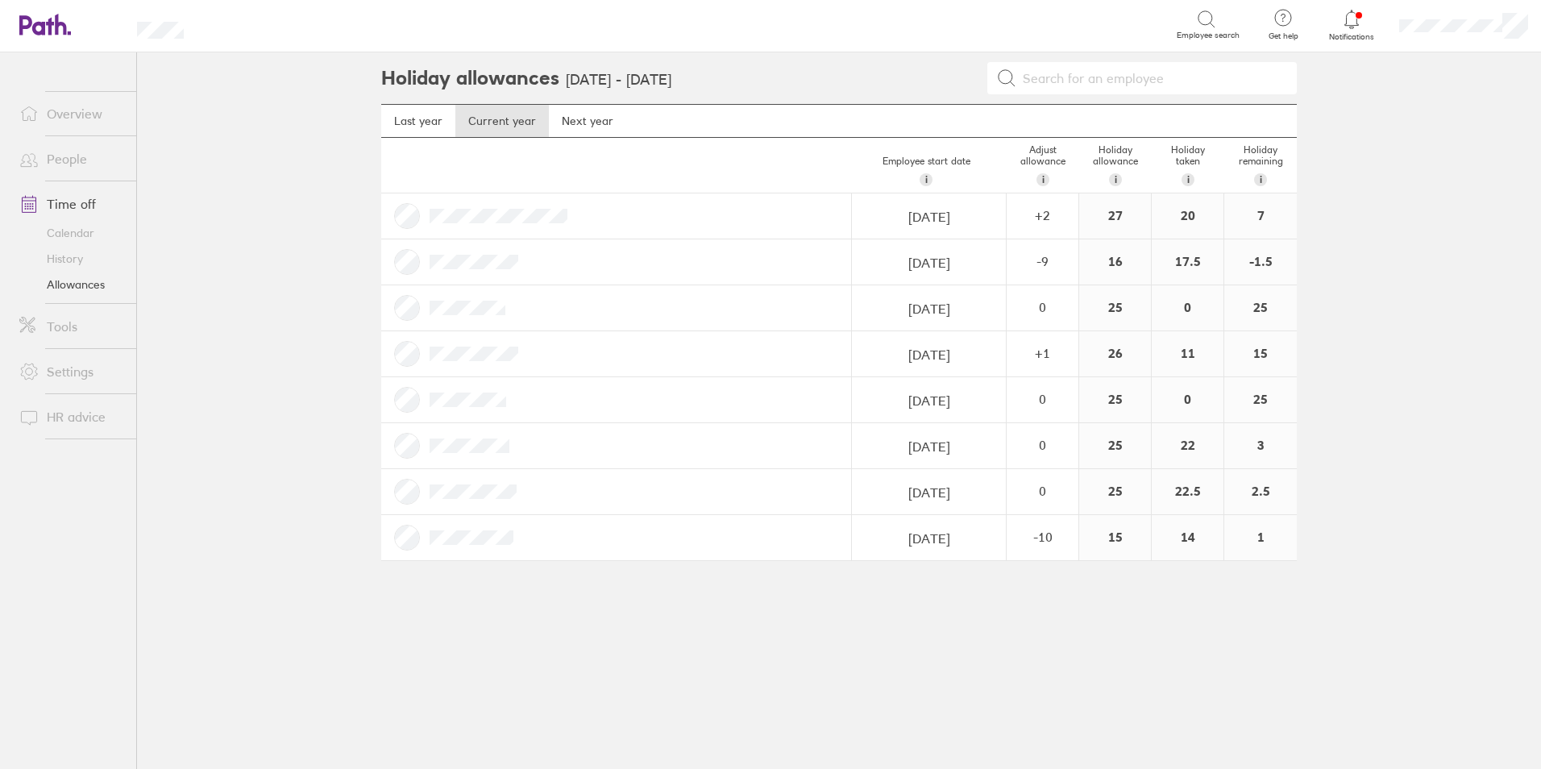
click at [1110, 258] on div "16" at bounding box center [1115, 261] width 72 height 45
click at [62, 156] on link "People" at bounding box center [71, 159] width 130 height 32
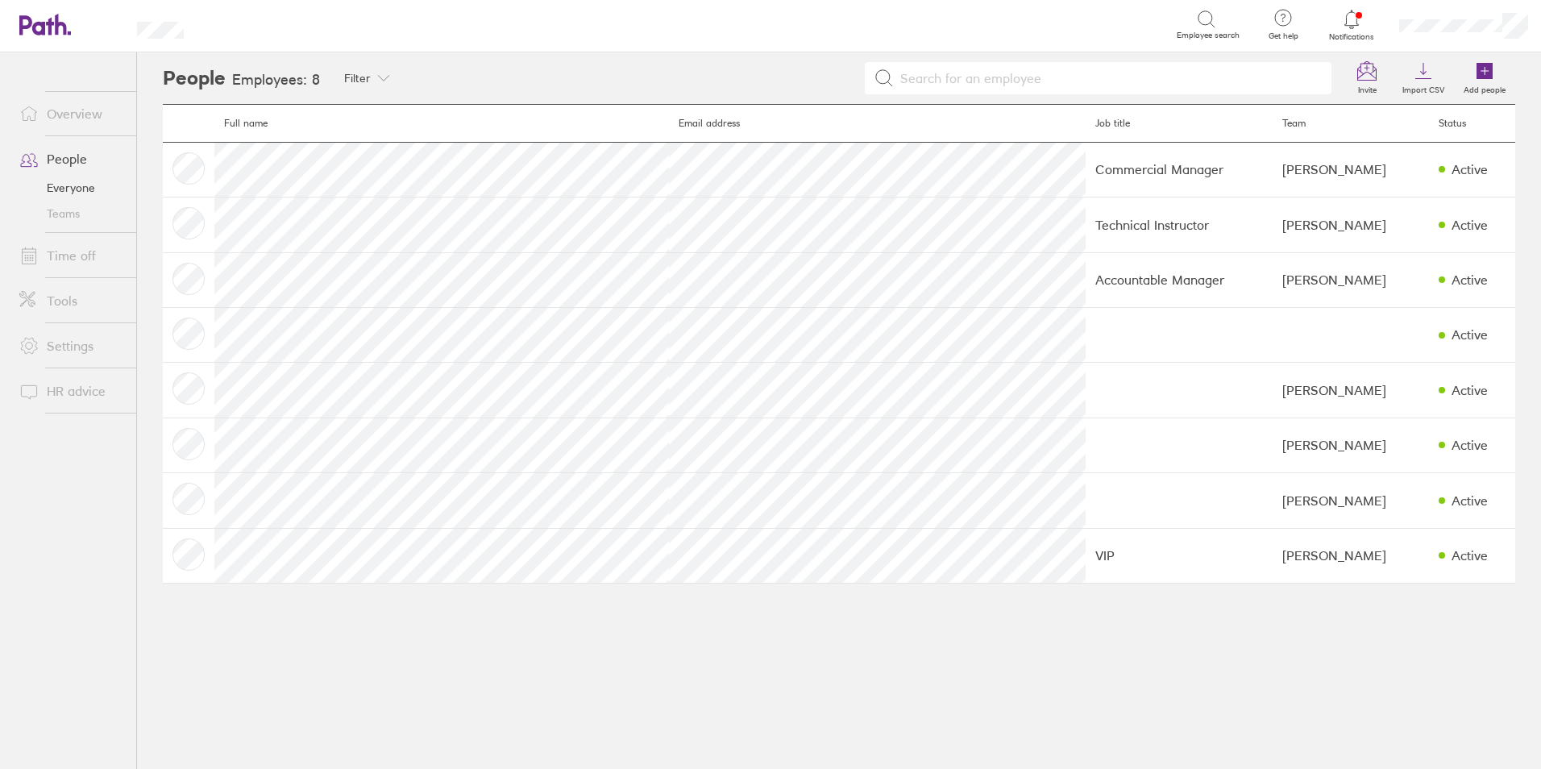
click at [73, 158] on link "People" at bounding box center [71, 159] width 130 height 32
click at [77, 186] on link "Everyone" at bounding box center [71, 188] width 130 height 26
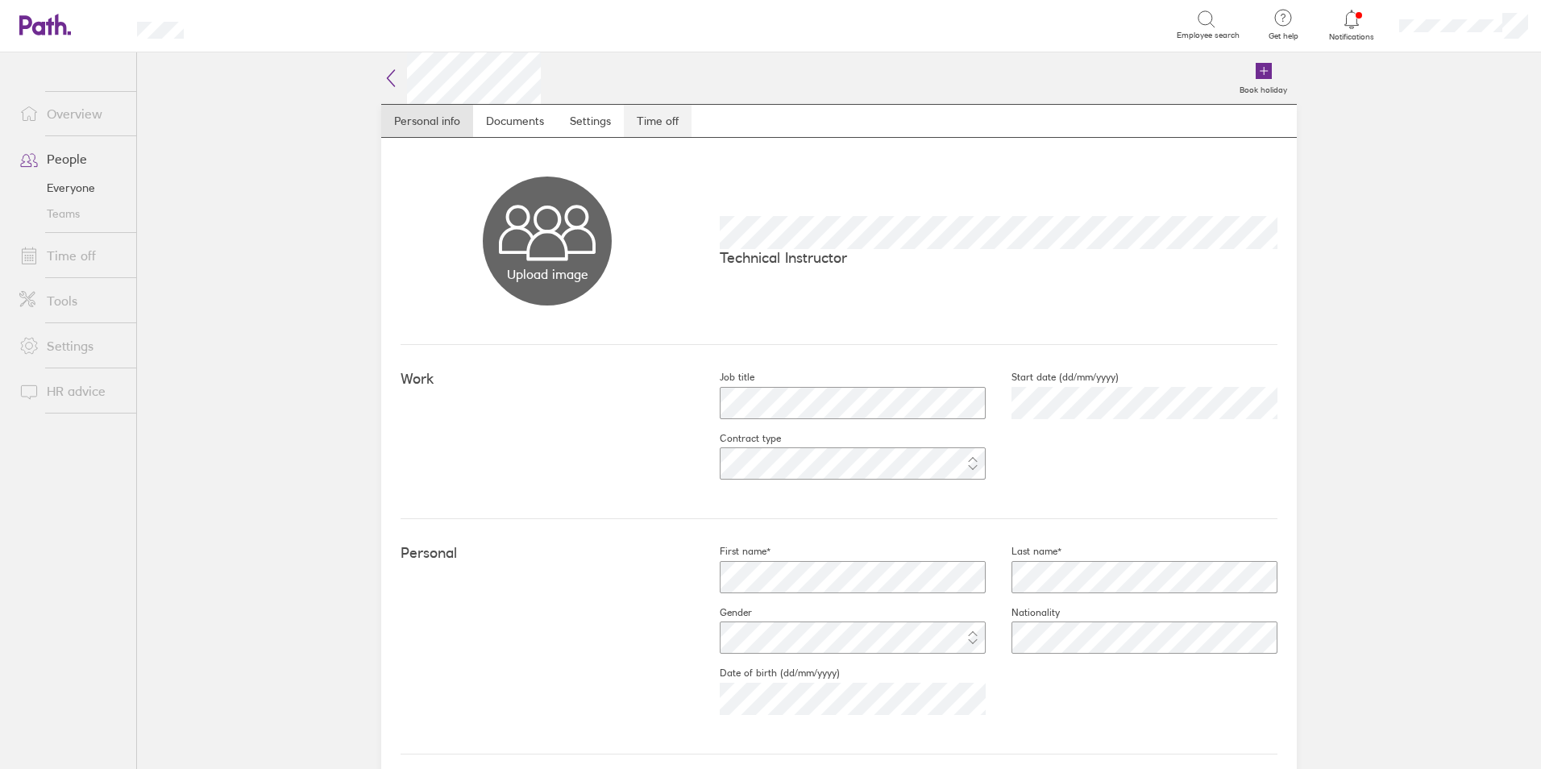
click at [651, 123] on link "Time off" at bounding box center [658, 121] width 68 height 32
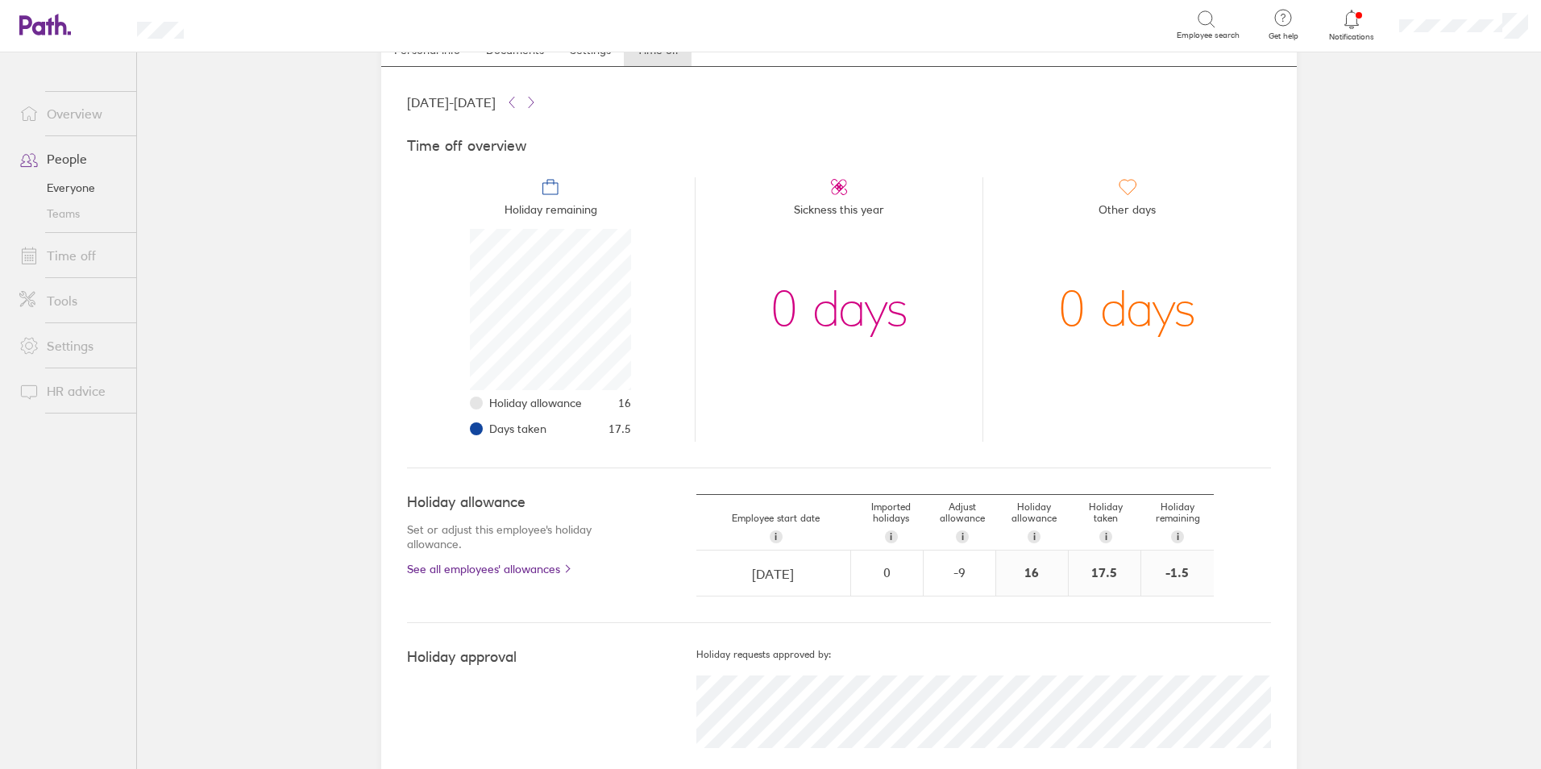
scroll to position [102, 0]
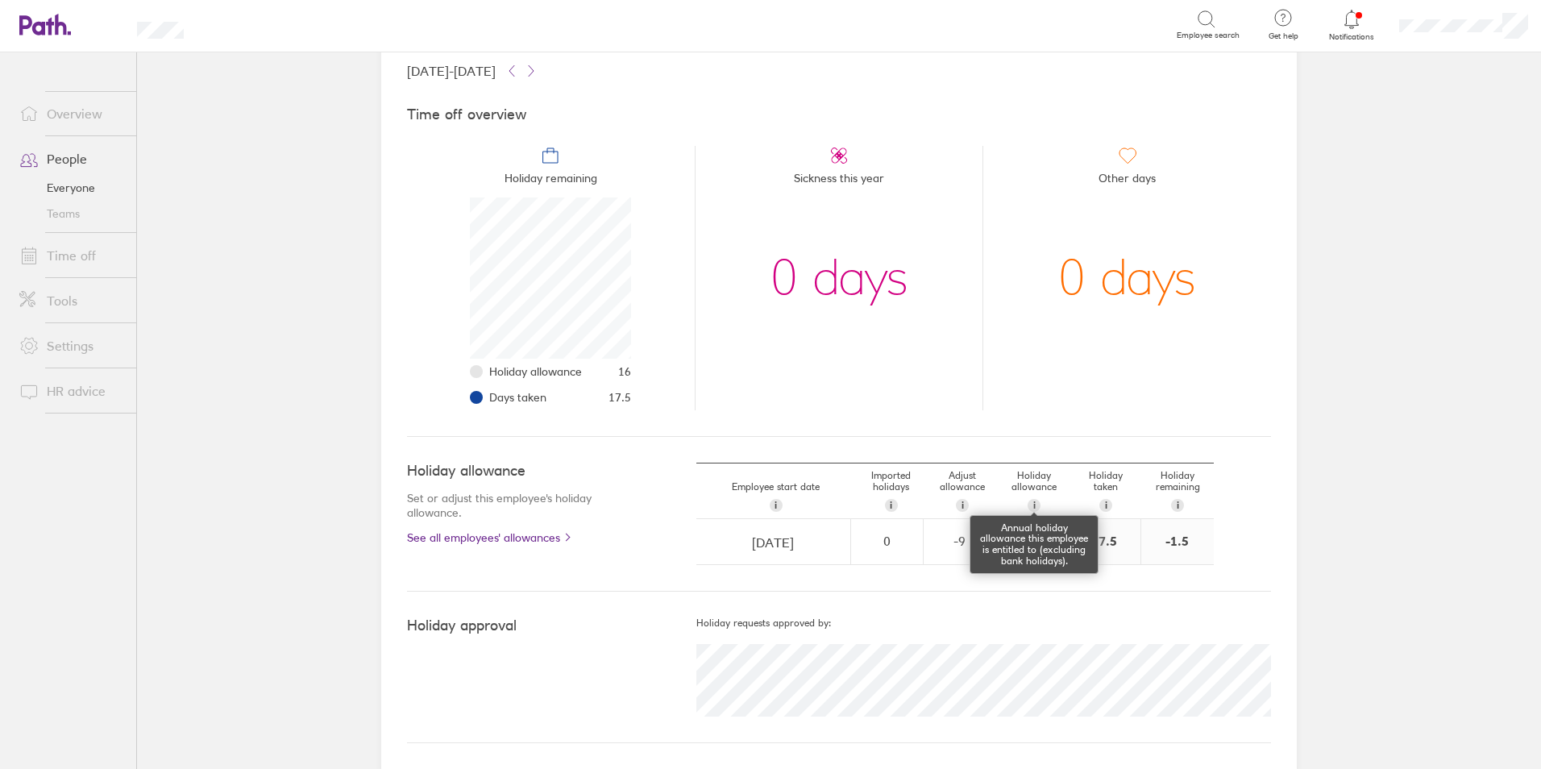
click at [1027, 500] on div "i" at bounding box center [1033, 505] width 13 height 13
click at [1039, 534] on div "16" at bounding box center [1032, 541] width 72 height 45
click at [1033, 501] on span "i" at bounding box center [1034, 505] width 2 height 13
click at [1033, 499] on span "i" at bounding box center [1034, 505] width 2 height 13
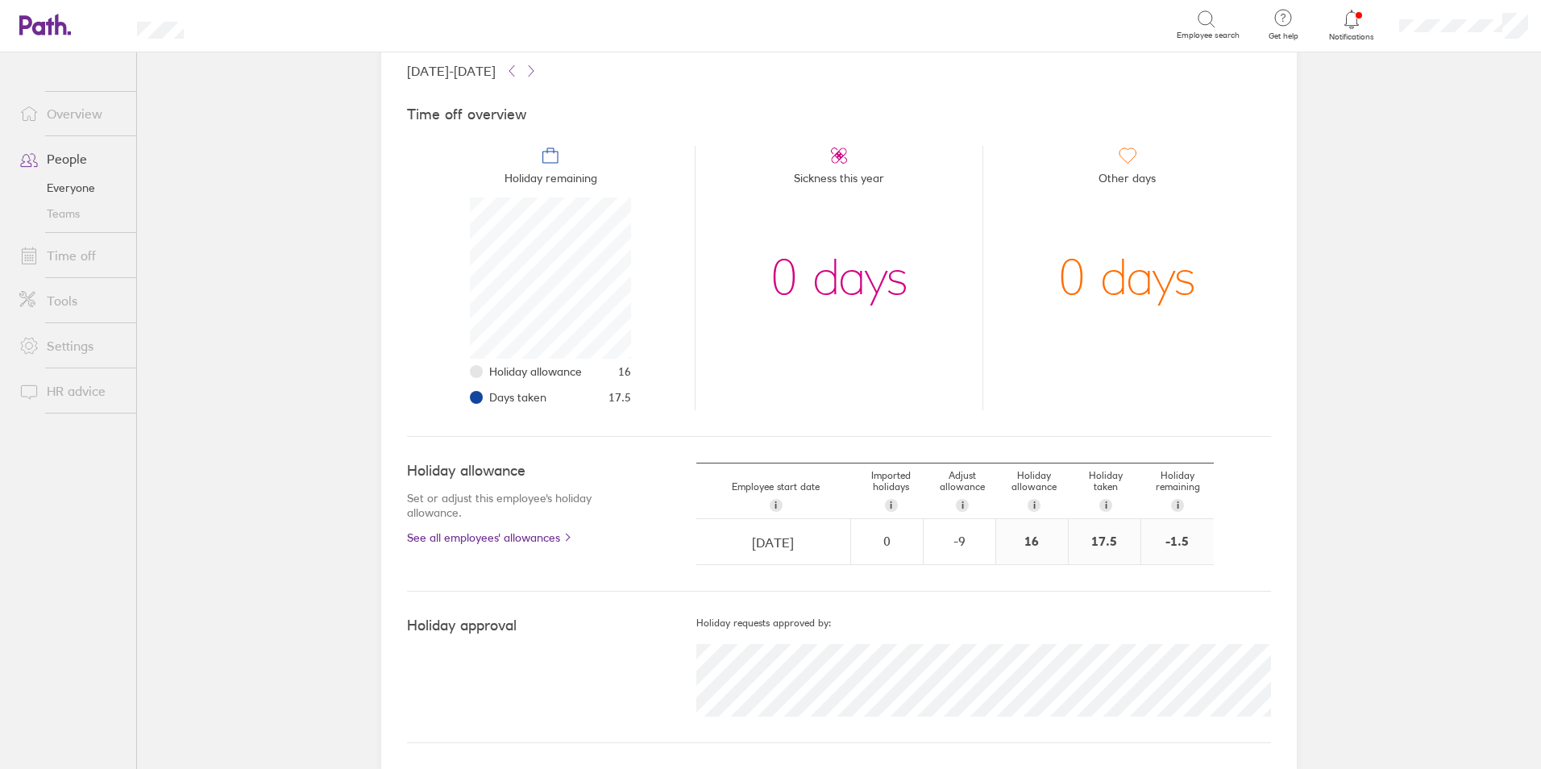
drag, startPoint x: 1027, startPoint y: 498, endPoint x: 1027, endPoint y: 478, distance: 20.1
click at [1027, 478] on div "Holiday allowance i Annual holiday allowance this employee is entitled to (excl…" at bounding box center [1034, 490] width 72 height 55
click at [1040, 542] on div "16" at bounding box center [1032, 541] width 72 height 45
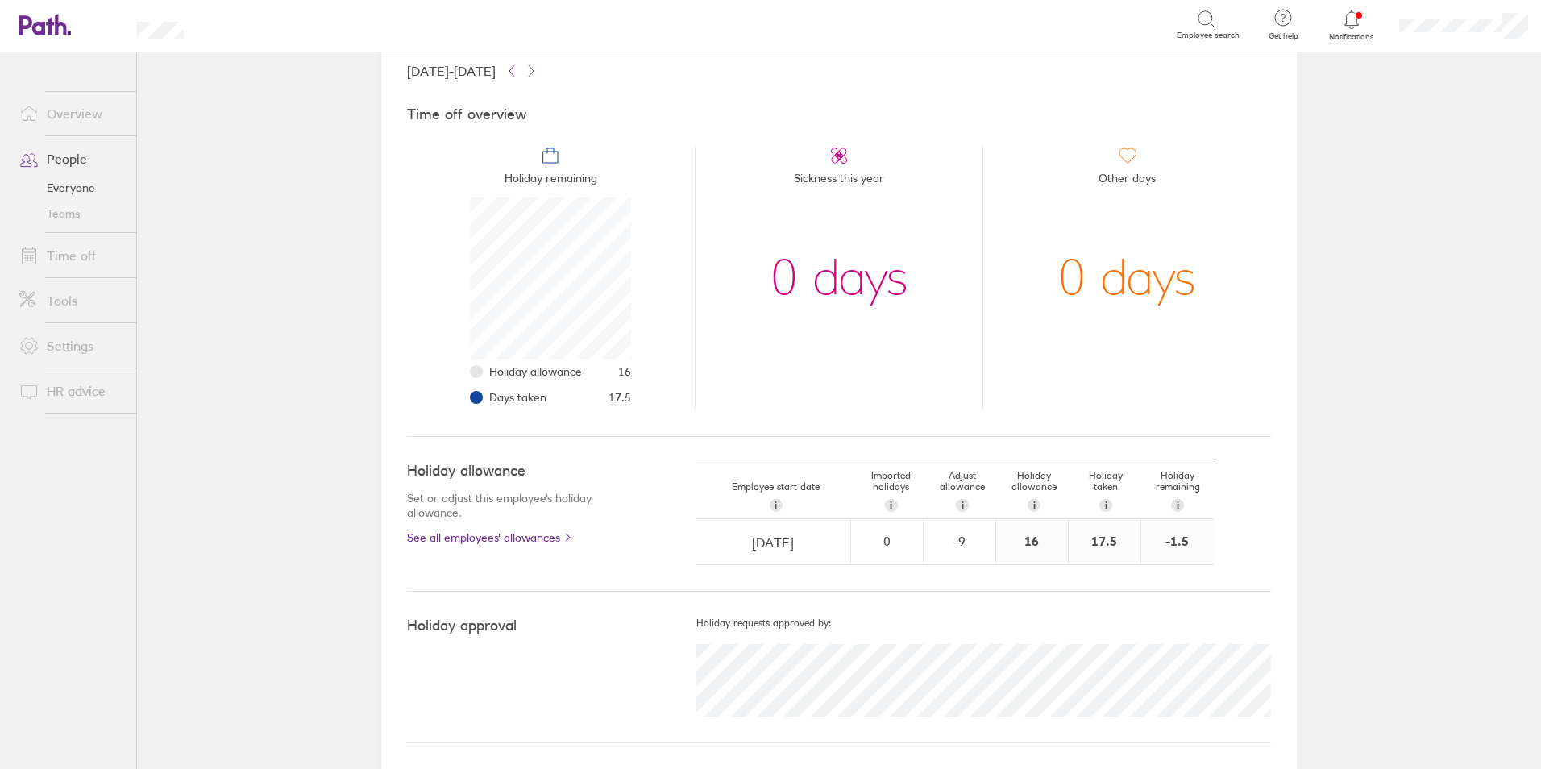
drag, startPoint x: 1040, startPoint y: 542, endPoint x: 1029, endPoint y: 510, distance: 33.4
click at [1033, 510] on span "i" at bounding box center [1034, 505] width 2 height 13
click at [1027, 482] on div "Holiday allowance i Annual holiday allowance this employee is entitled to (excl…" at bounding box center [1034, 490] width 72 height 55
click at [1027, 483] on div "Holiday allowance i Annual holiday allowance this employee is entitled to (excl…" at bounding box center [1034, 490] width 72 height 55
click at [1033, 506] on span "i" at bounding box center [1034, 505] width 2 height 13
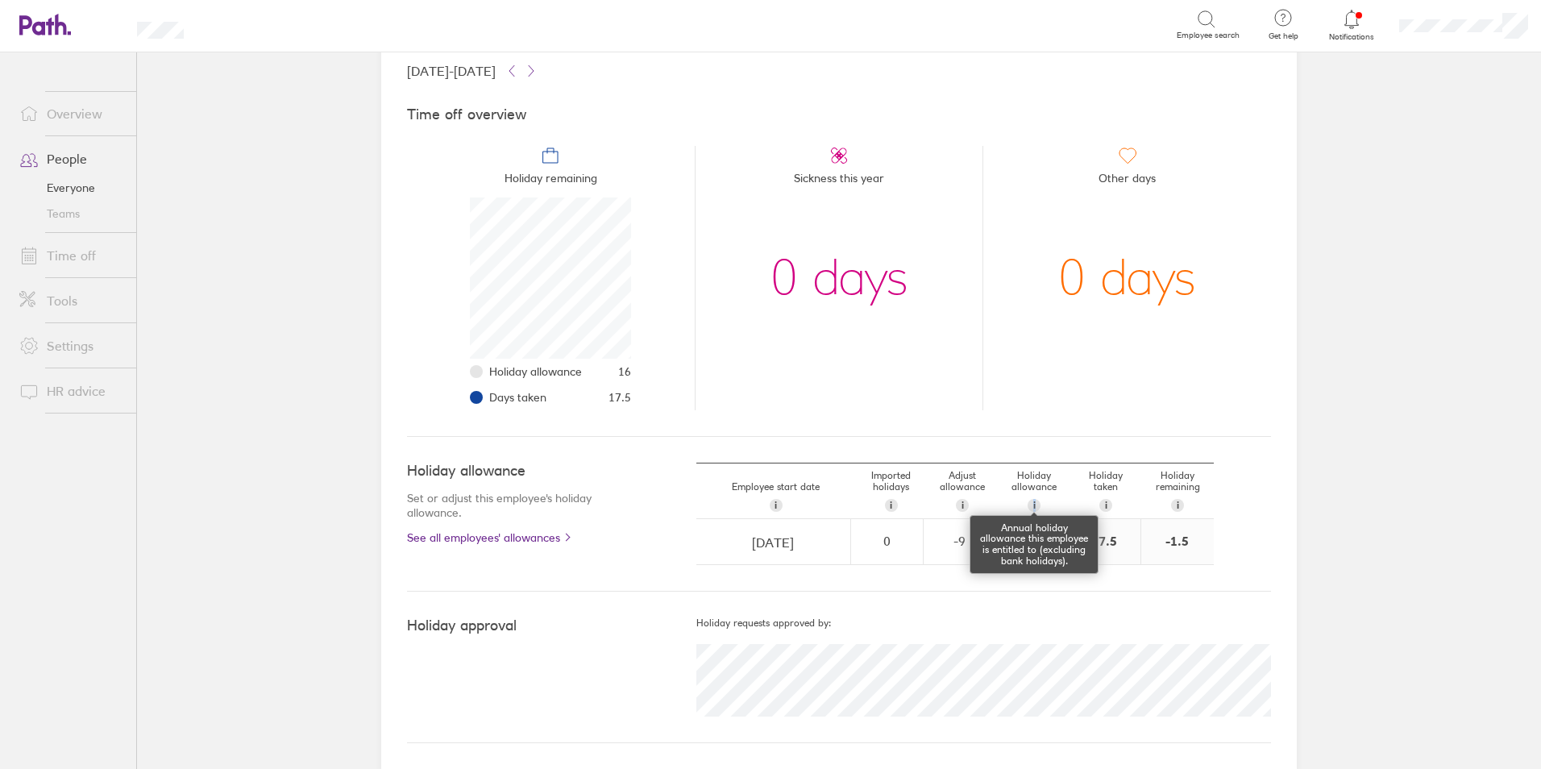
click at [1033, 506] on span "i" at bounding box center [1034, 505] width 2 height 13
click at [1032, 542] on div "16" at bounding box center [1032, 541] width 72 height 45
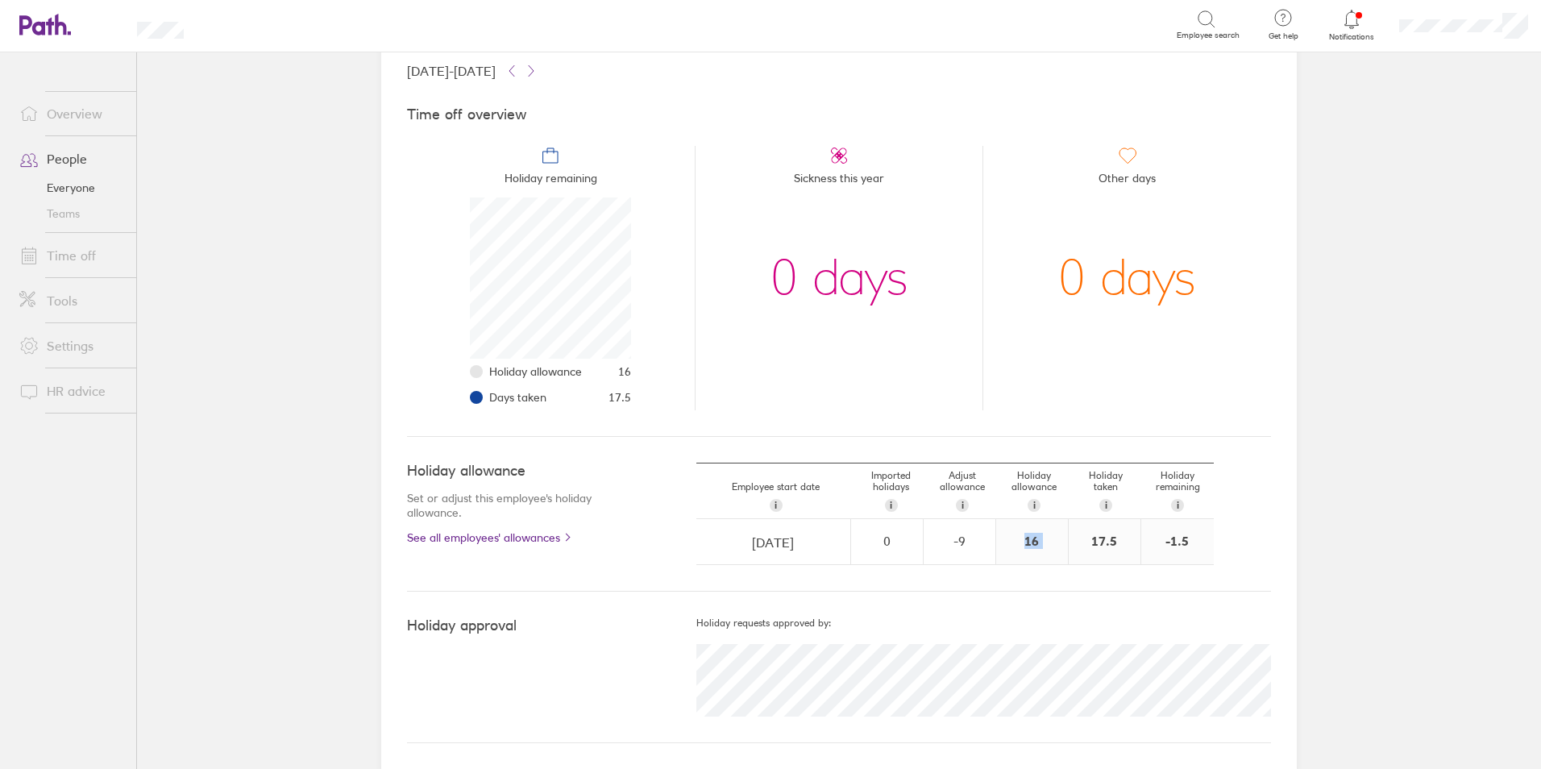
click at [1032, 542] on div "16" at bounding box center [1032, 541] width 72 height 45
drag, startPoint x: 1032, startPoint y: 542, endPoint x: 1043, endPoint y: 621, distance: 79.8
click at [1043, 621] on h5 "Holiday requests approved by:" at bounding box center [983, 622] width 575 height 11
click at [961, 504] on div "i" at bounding box center [962, 505] width 13 height 13
click at [966, 541] on div "-9" at bounding box center [959, 540] width 70 height 15
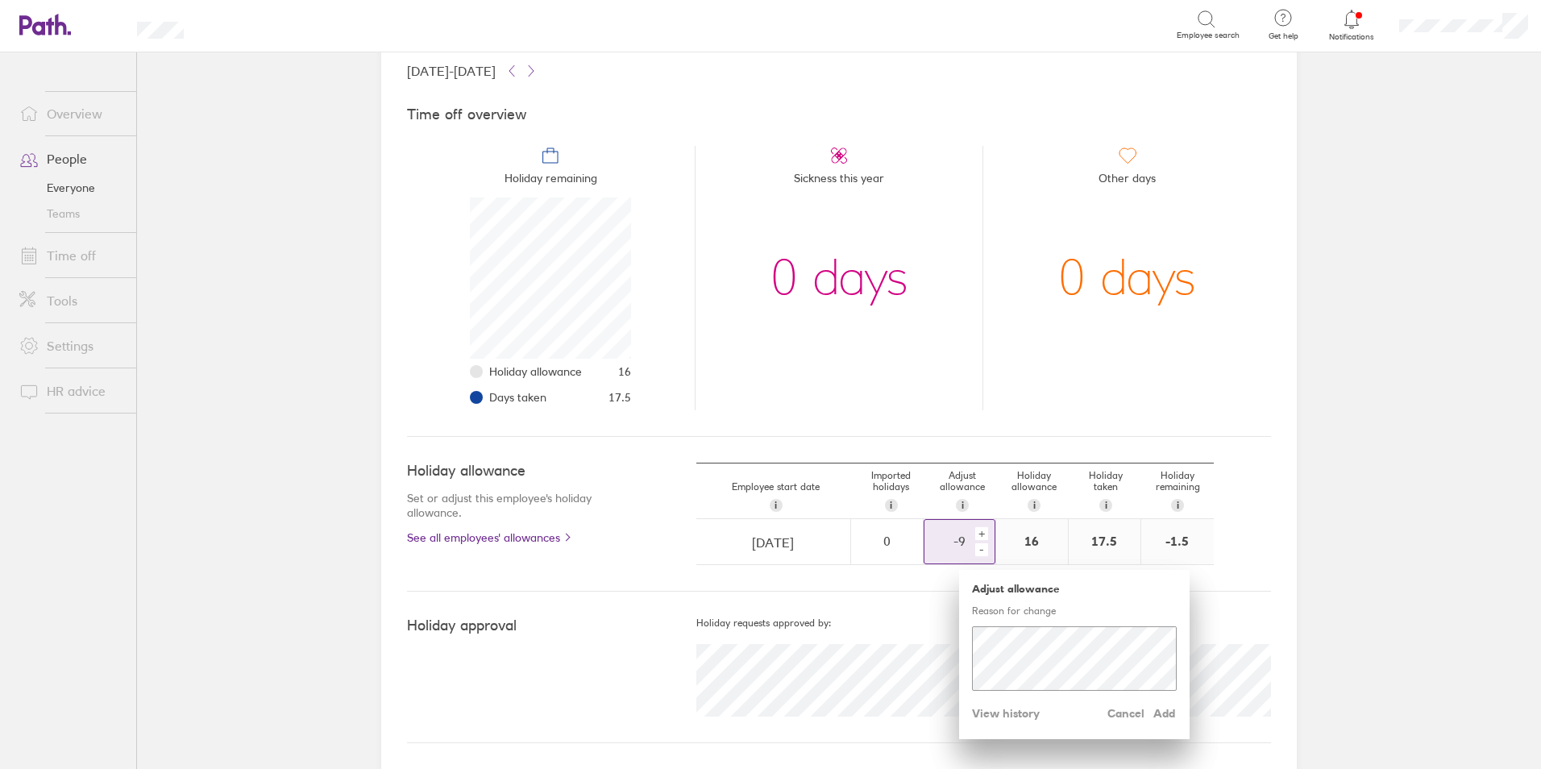
click at [972, 541] on div "+ -" at bounding box center [983, 541] width 23 height 35
click at [1016, 713] on span "View history" at bounding box center [1006, 713] width 68 height 26
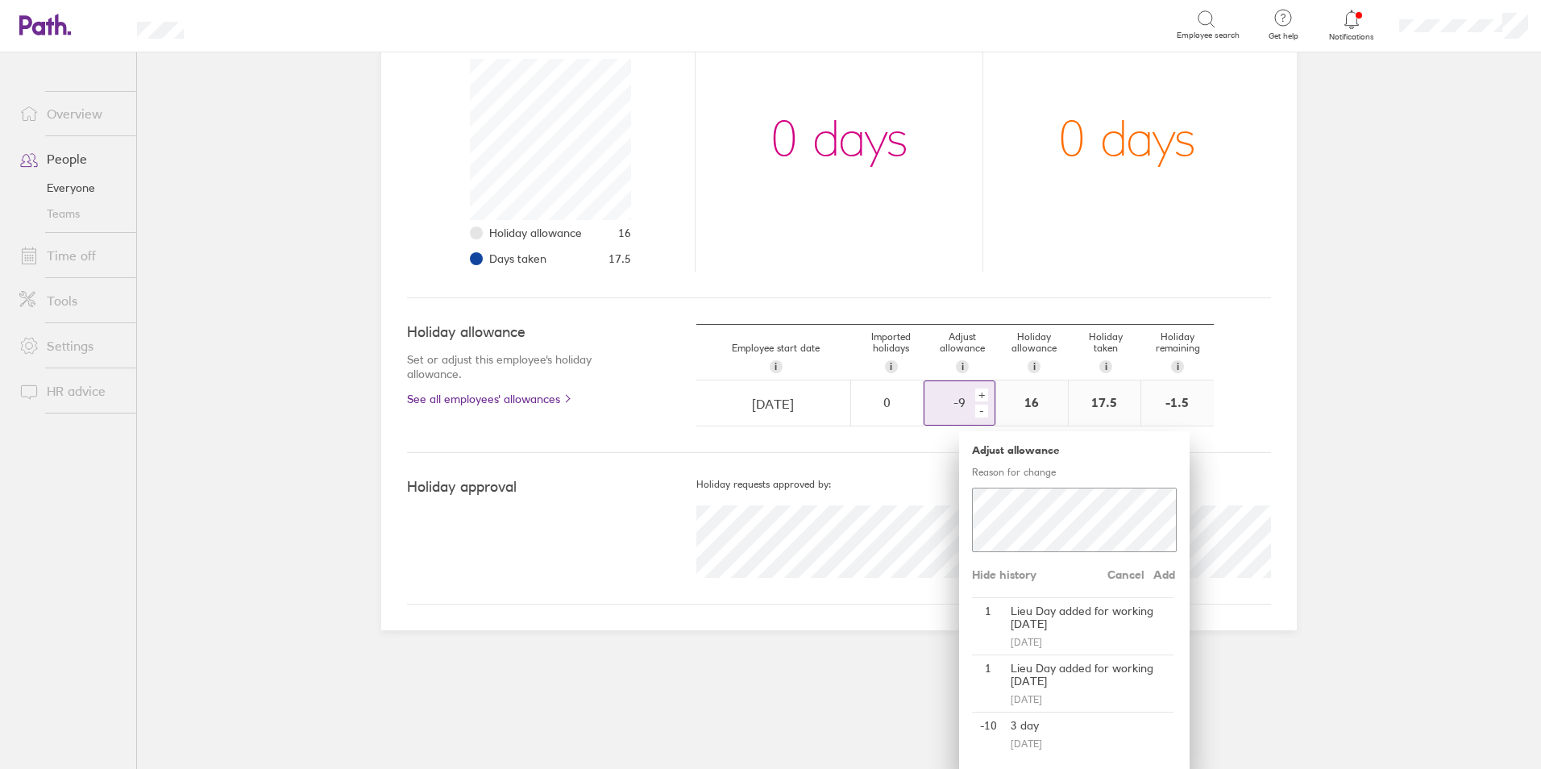
click at [1022, 729] on div "3 day" at bounding box center [1088, 725] width 169 height 26
click at [1267, 681] on main "Book holiday Personal info Documents Settings Time off 01 Jan 2025 - 31 Dec 202…" at bounding box center [839, 410] width 1404 height 716
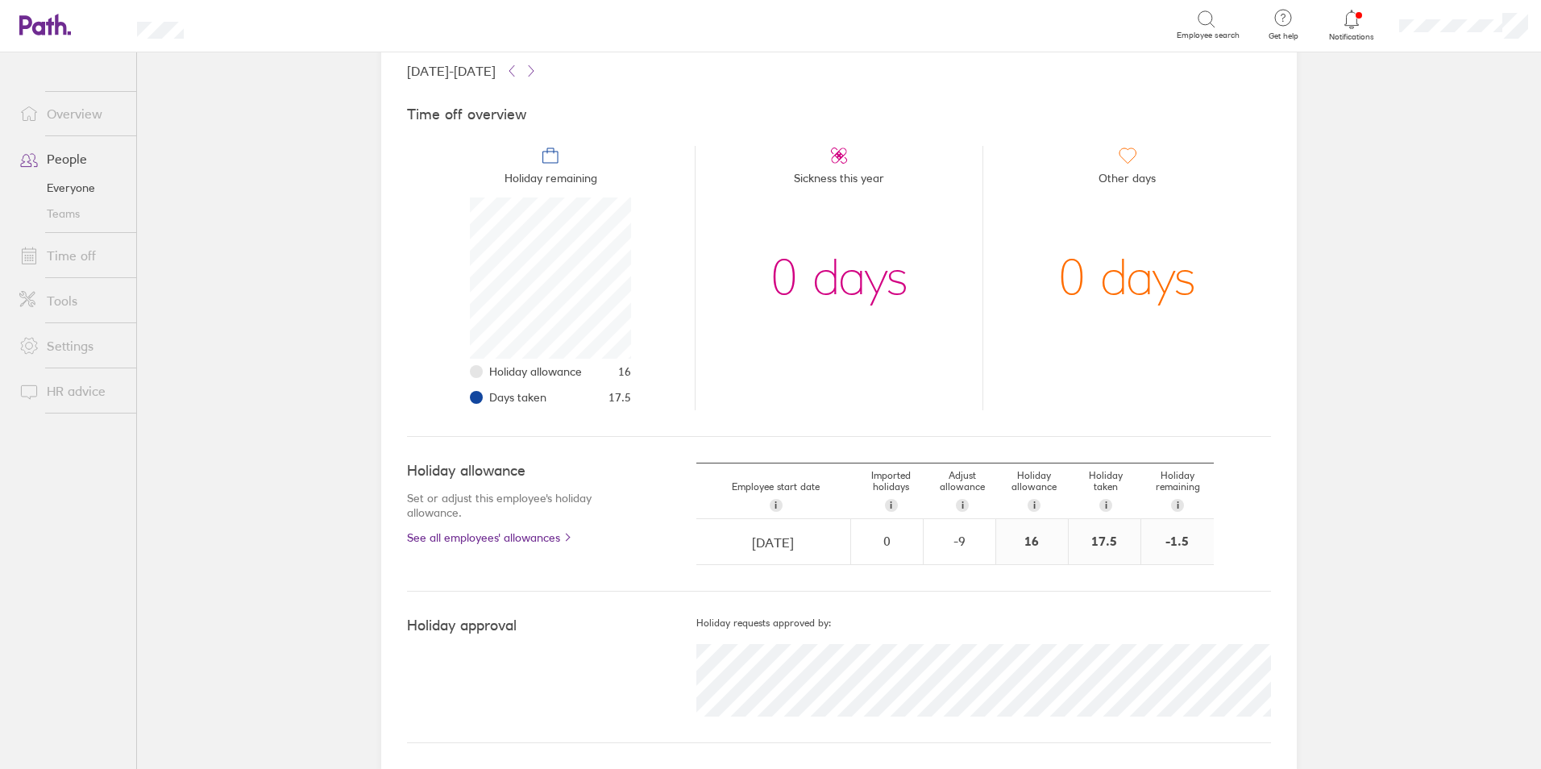
scroll to position [102, 0]
click at [81, 185] on link "Everyone" at bounding box center [71, 188] width 130 height 26
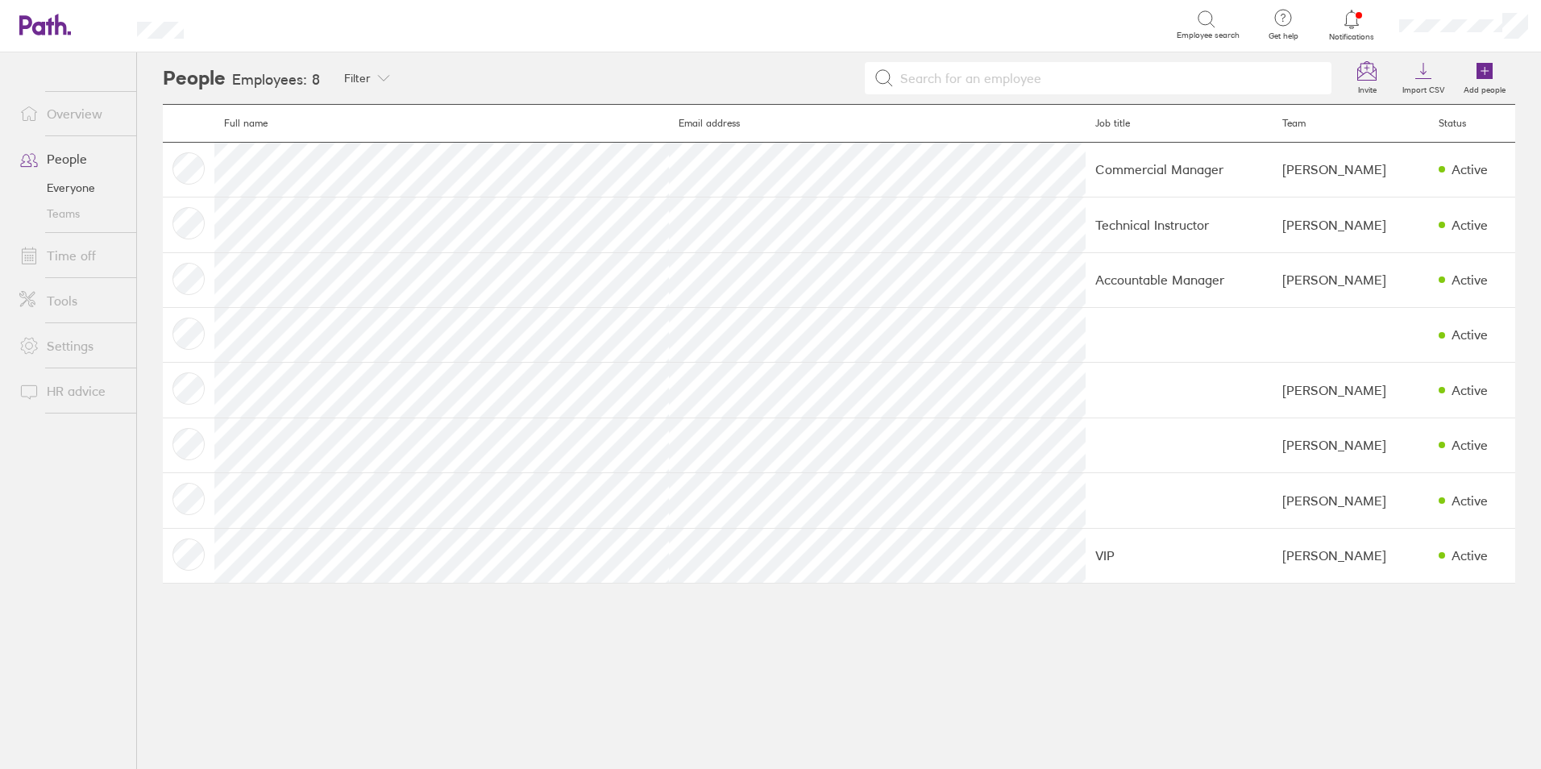
click at [64, 163] on link "People" at bounding box center [71, 159] width 130 height 32
click at [64, 156] on link "People" at bounding box center [71, 159] width 130 height 32
click at [79, 259] on link "Time off" at bounding box center [71, 255] width 130 height 32
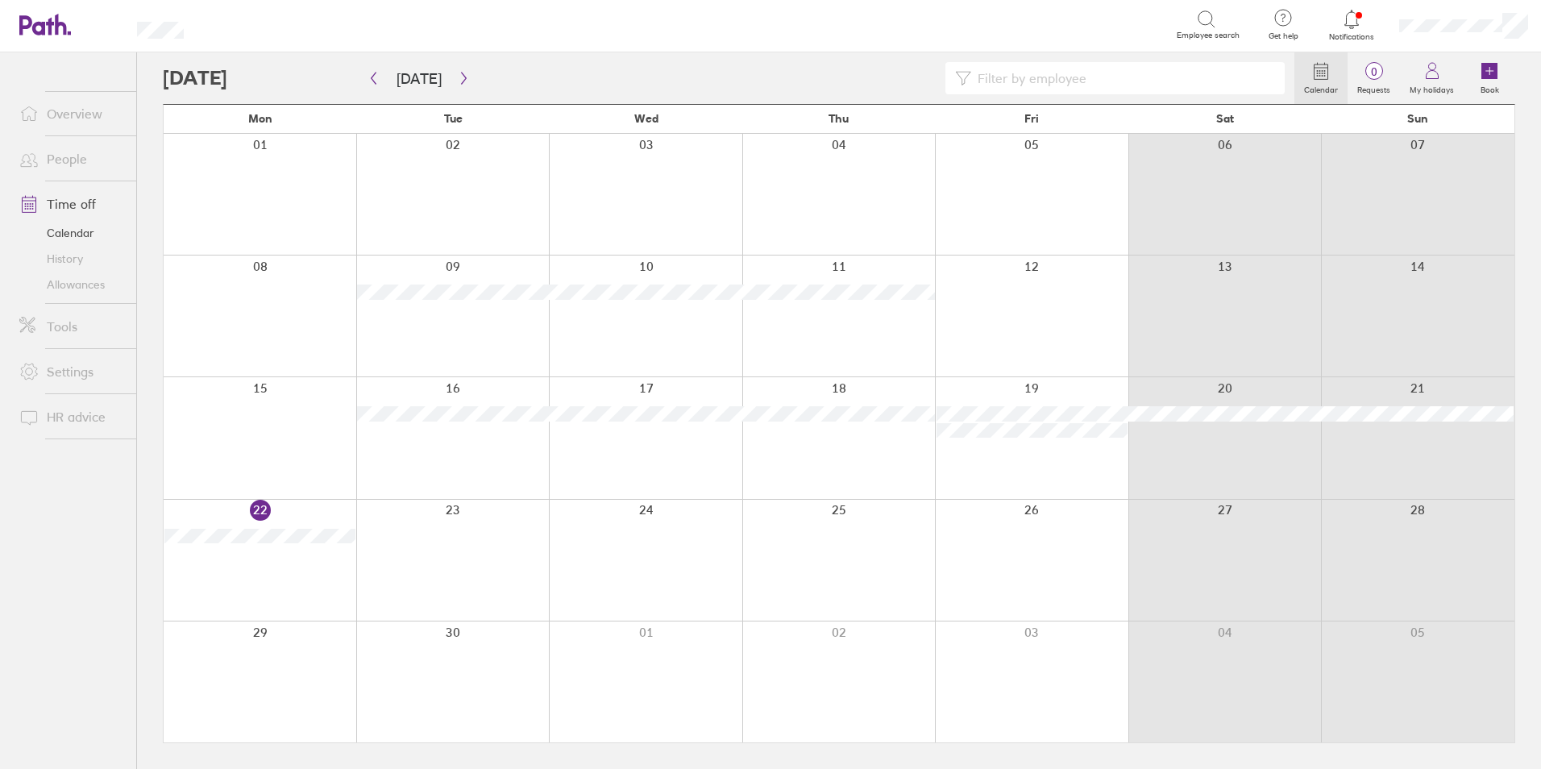
click at [79, 276] on link "Allowances" at bounding box center [71, 285] width 130 height 26
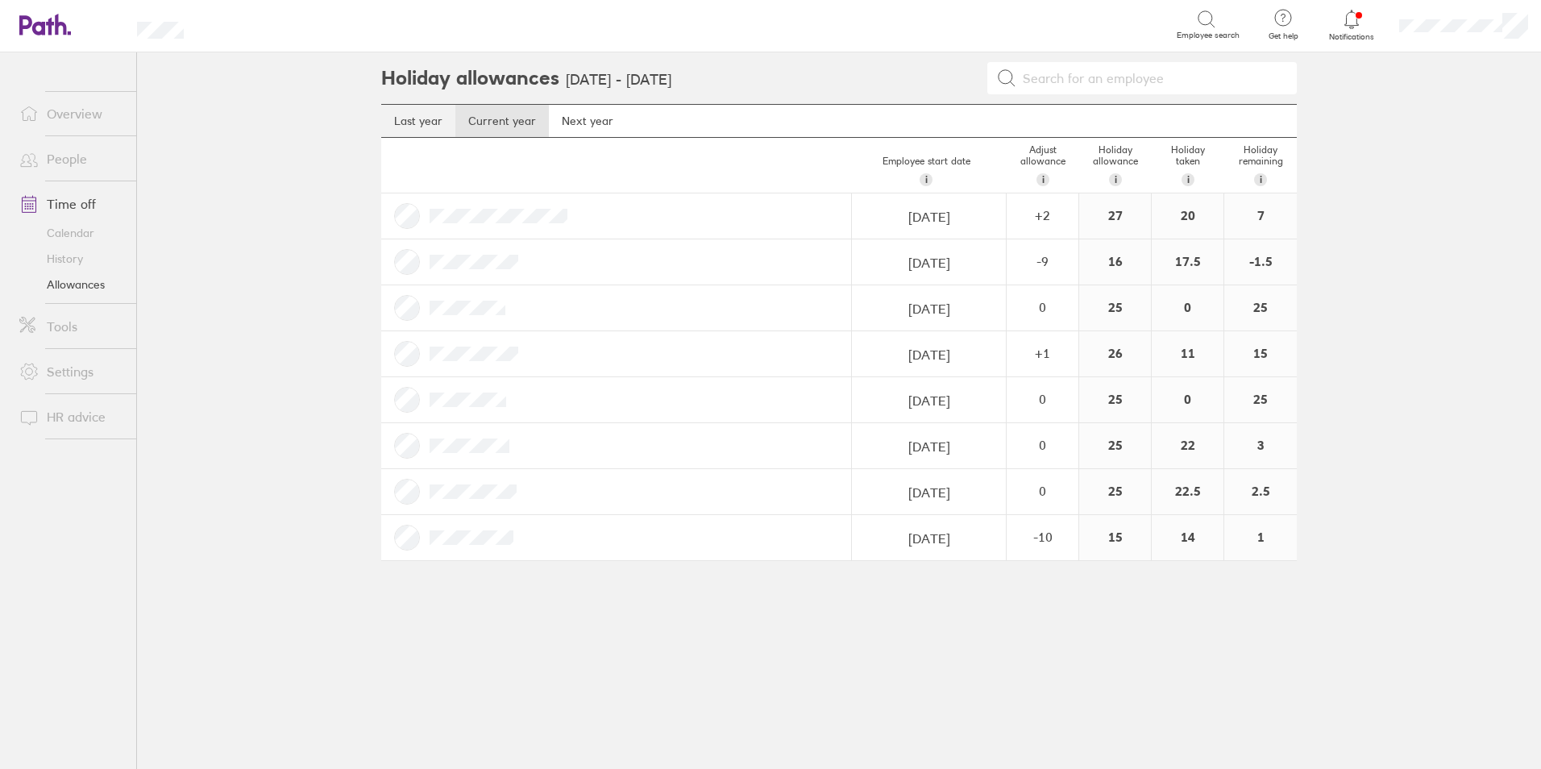
click at [388, 114] on link "Last year" at bounding box center [418, 121] width 74 height 32
click at [436, 114] on link "Last year" at bounding box center [418, 121] width 74 height 32
click at [504, 122] on link "Current year" at bounding box center [501, 121] width 93 height 32
